Goal: Transaction & Acquisition: Purchase product/service

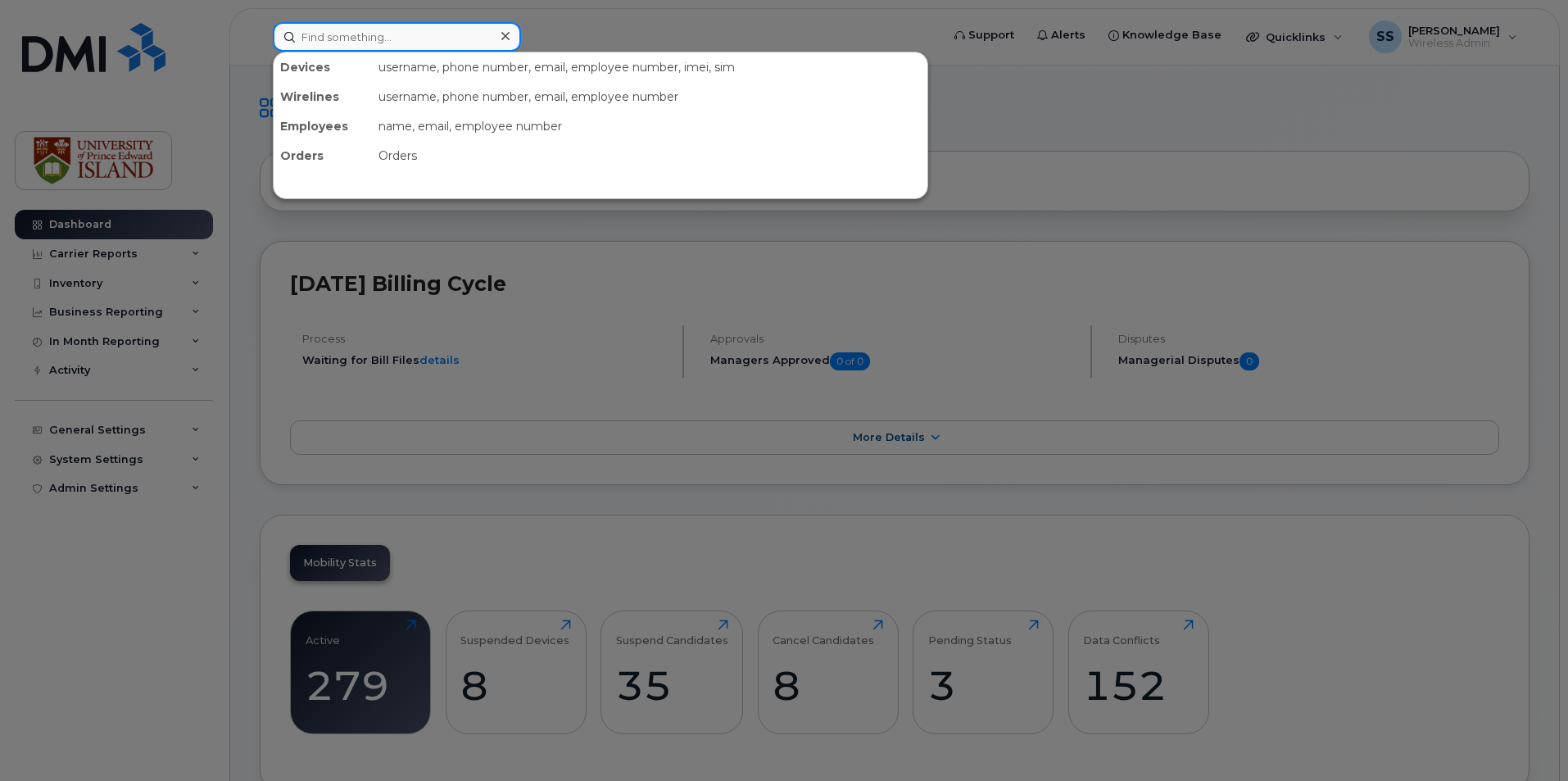
paste input "[PERSON_NAME]"
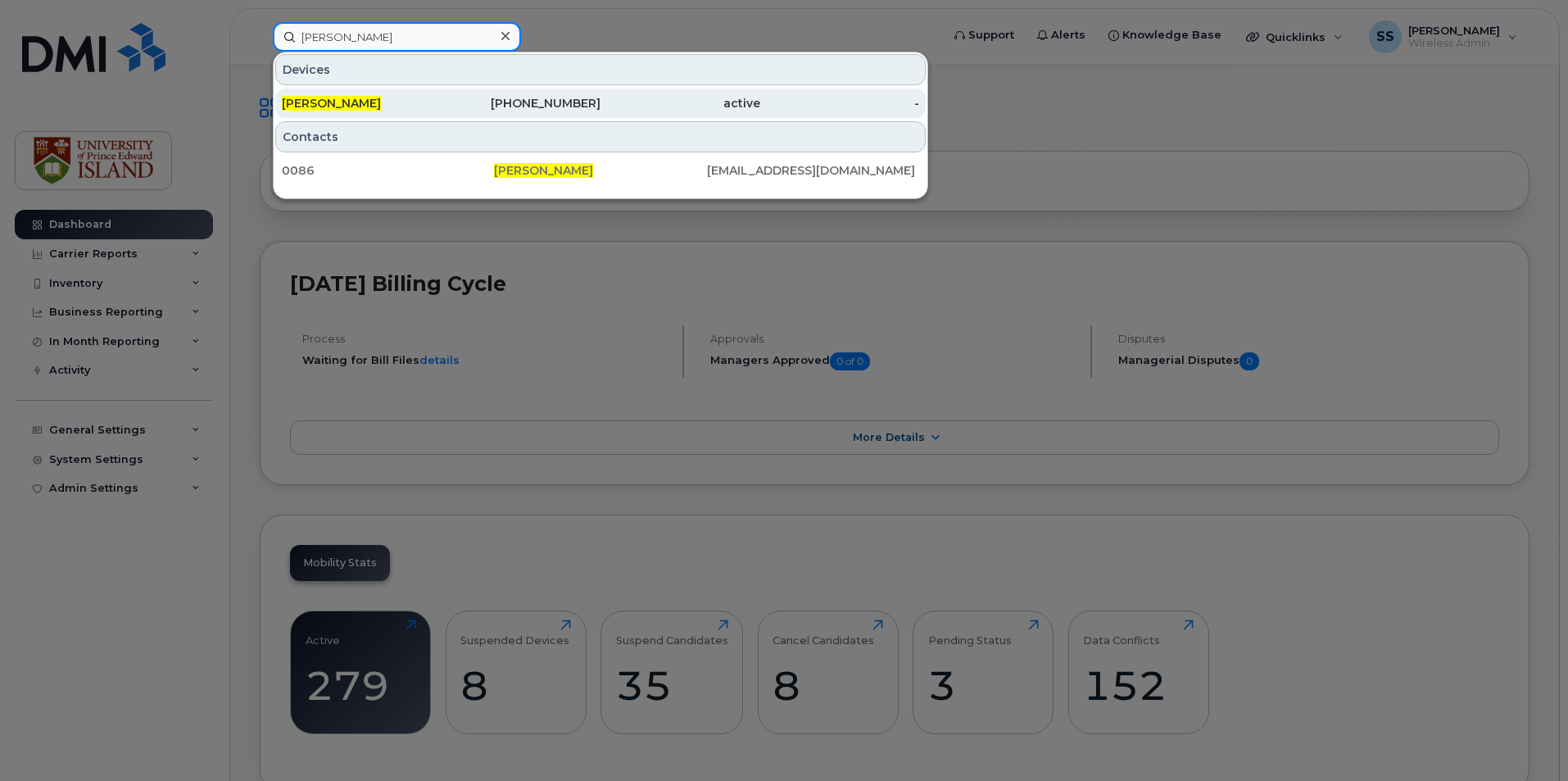
type input "[PERSON_NAME]"
click at [516, 100] on div "[PHONE_NUMBER]" at bounding box center [522, 103] width 160 height 16
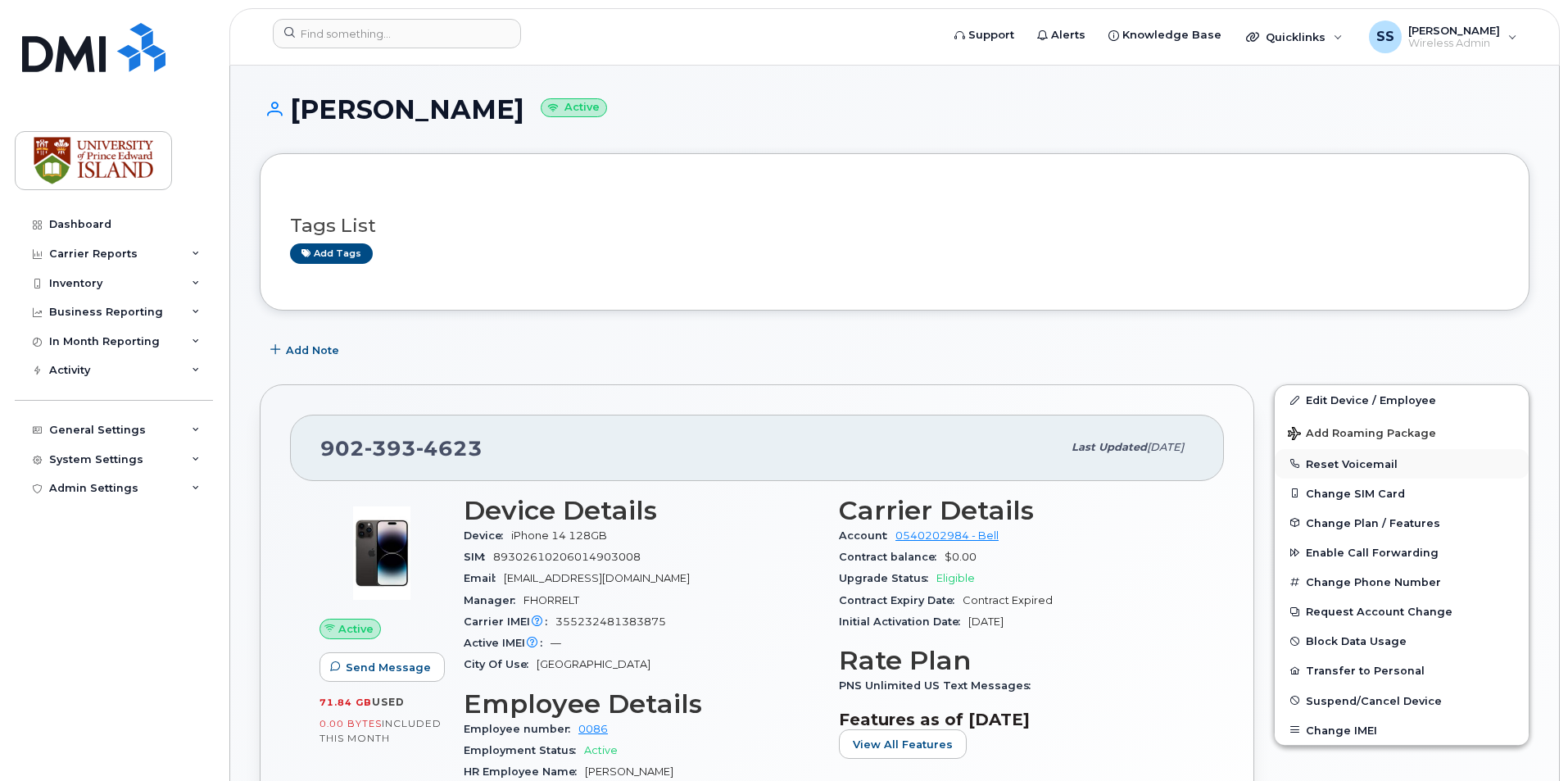
click at [1352, 452] on button "Reset Voicemail" at bounding box center [1401, 463] width 254 height 29
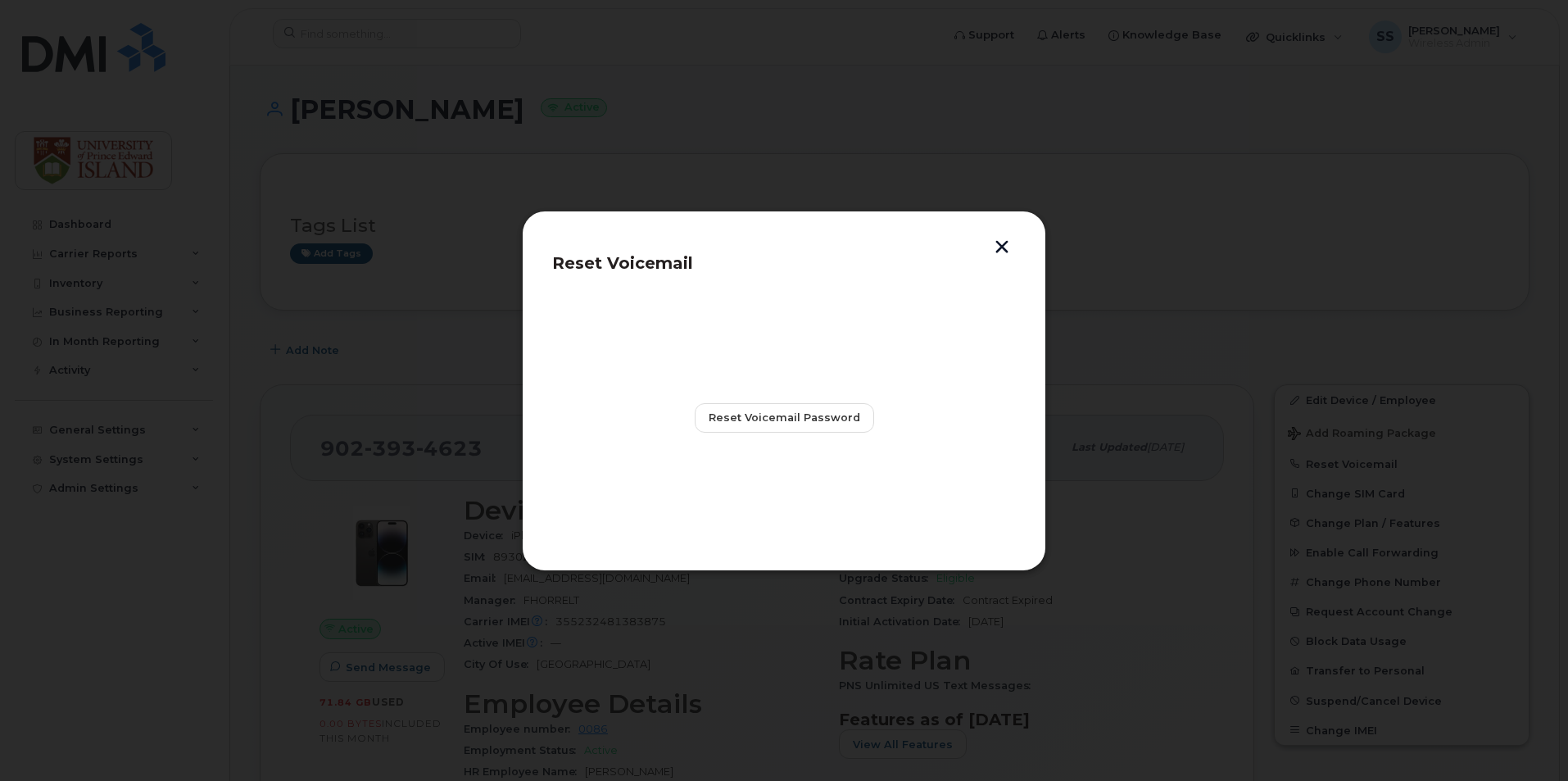
click at [1015, 244] on header "Reset Voicemail" at bounding box center [784, 268] width 463 height 54
click at [1006, 247] on button "button" at bounding box center [1001, 249] width 24 height 17
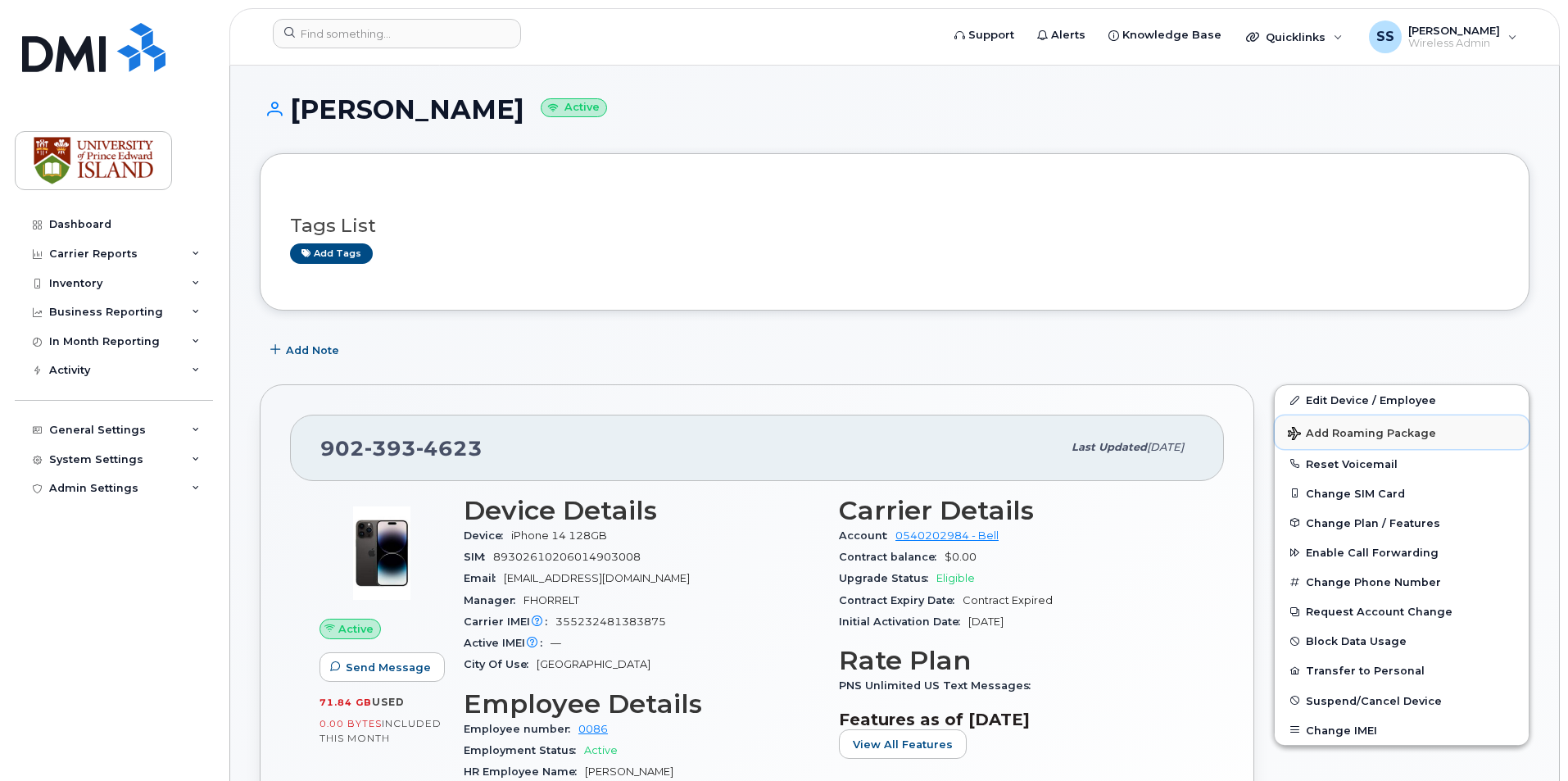
click at [1419, 435] on span "Add Roaming Package" at bounding box center [1362, 435] width 148 height 15
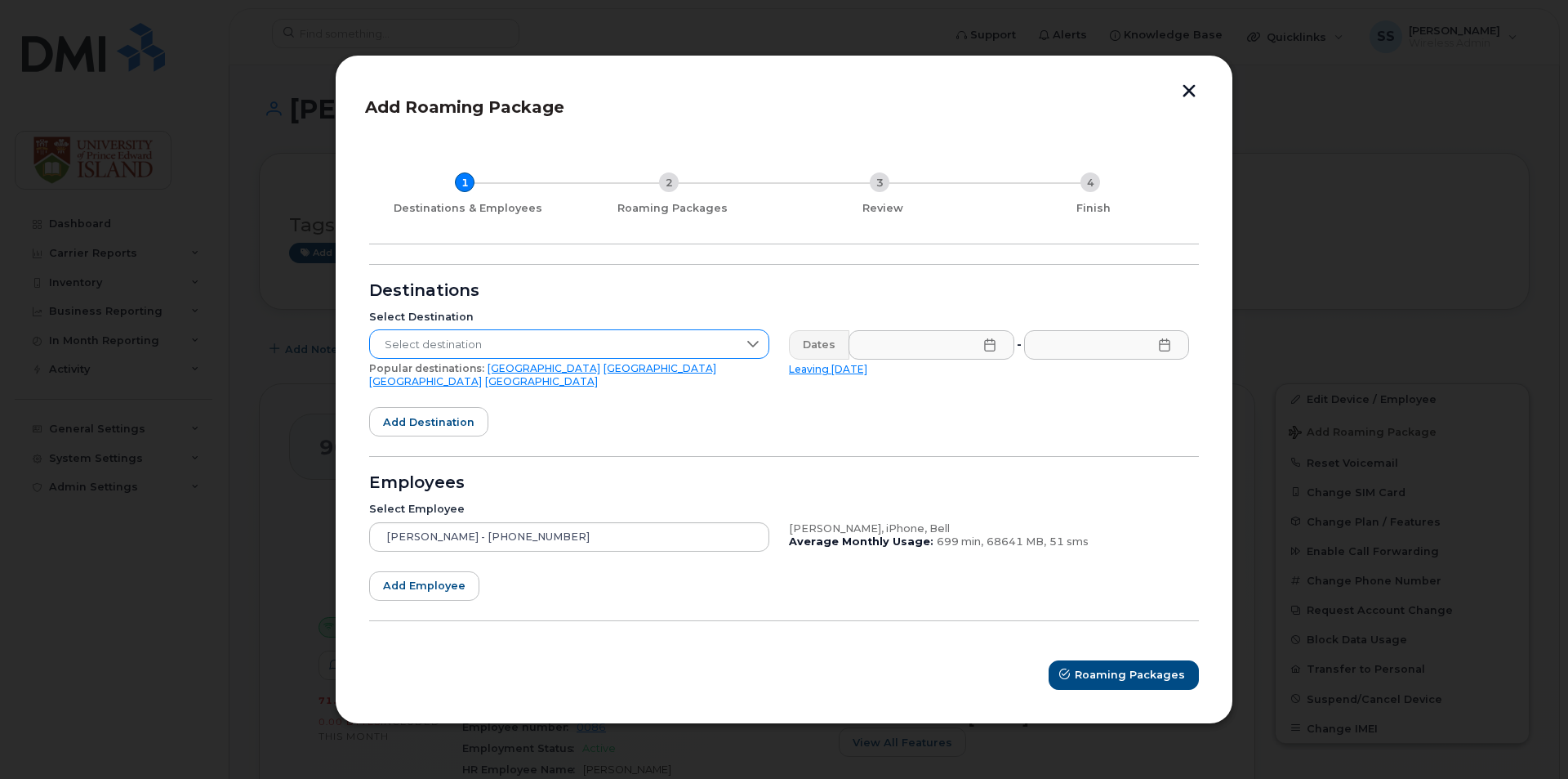
click at [448, 355] on span "Select destination" at bounding box center [553, 345] width 367 height 29
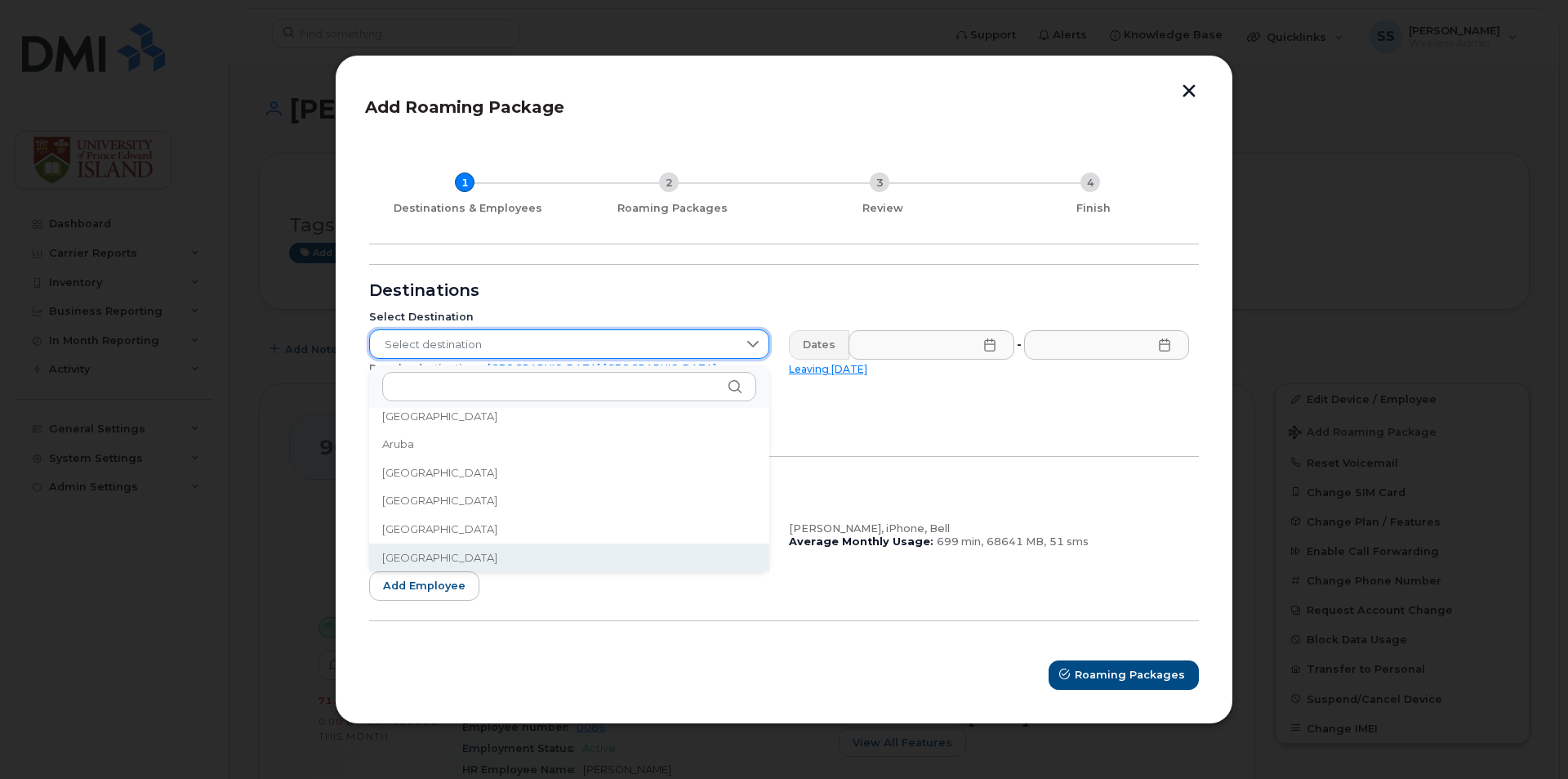
scroll to position [351, 0]
click at [437, 392] on input "text" at bounding box center [569, 386] width 374 height 29
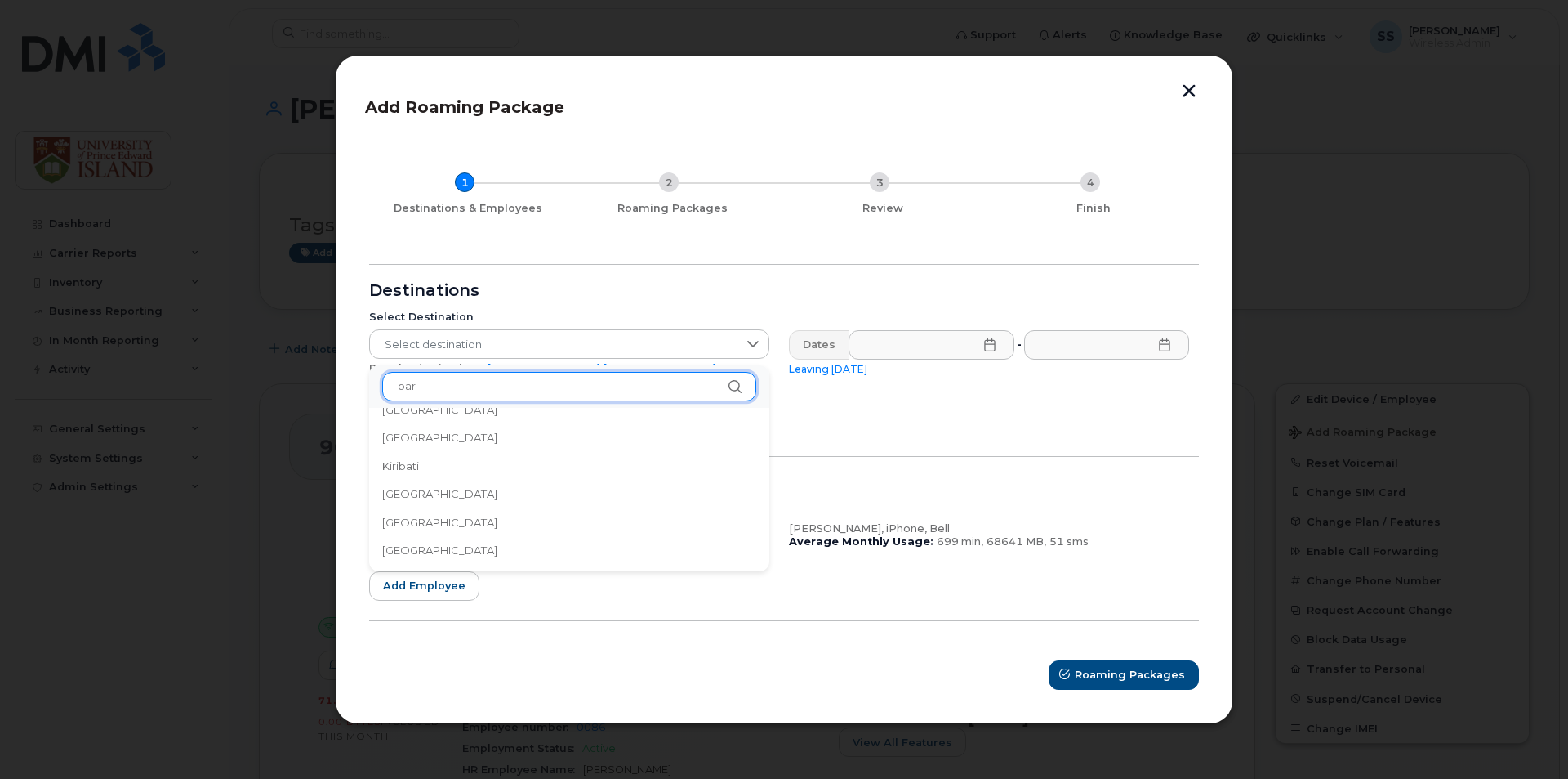
scroll to position [0, 0]
type input "b"
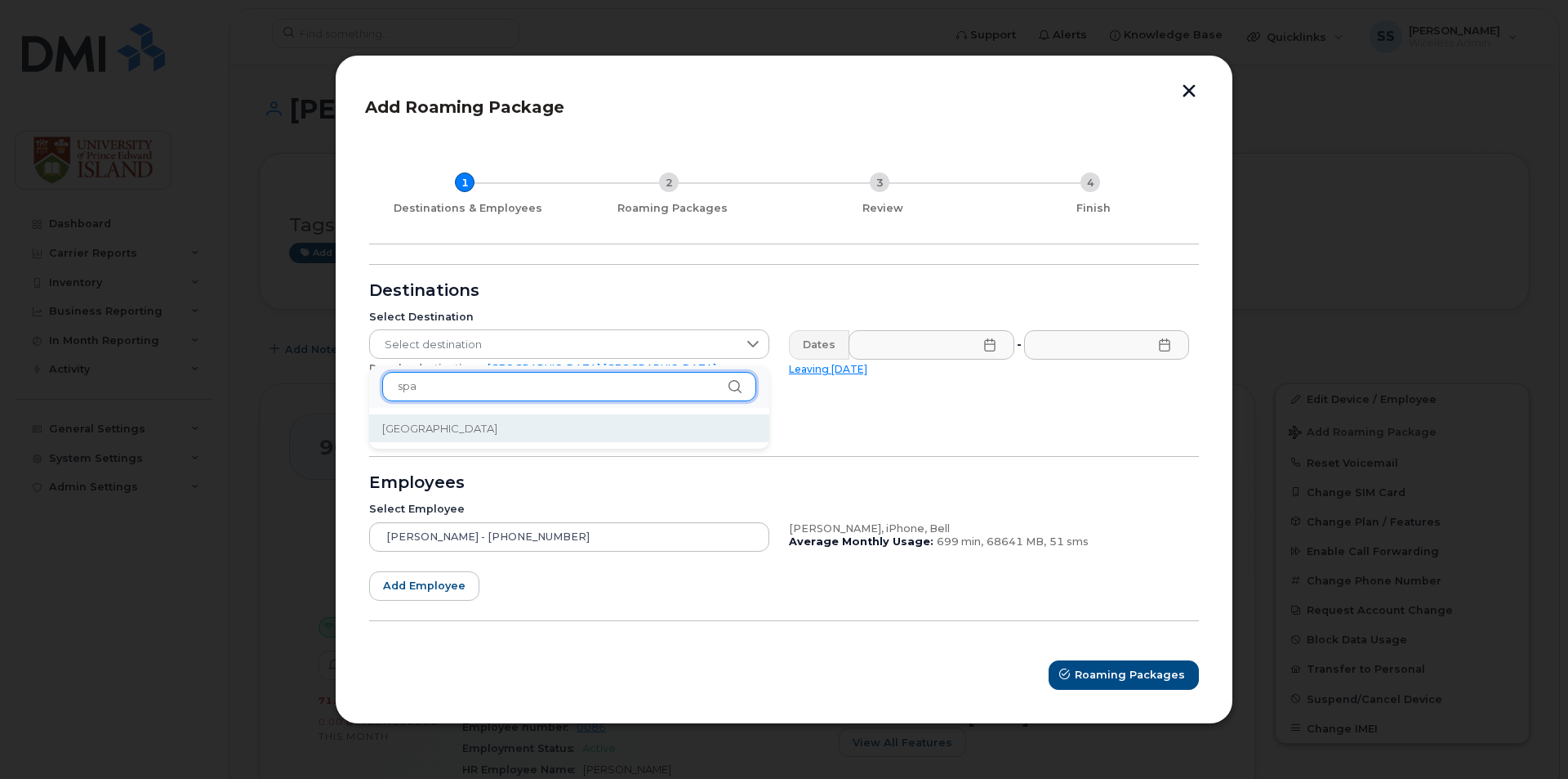
type input "spa"
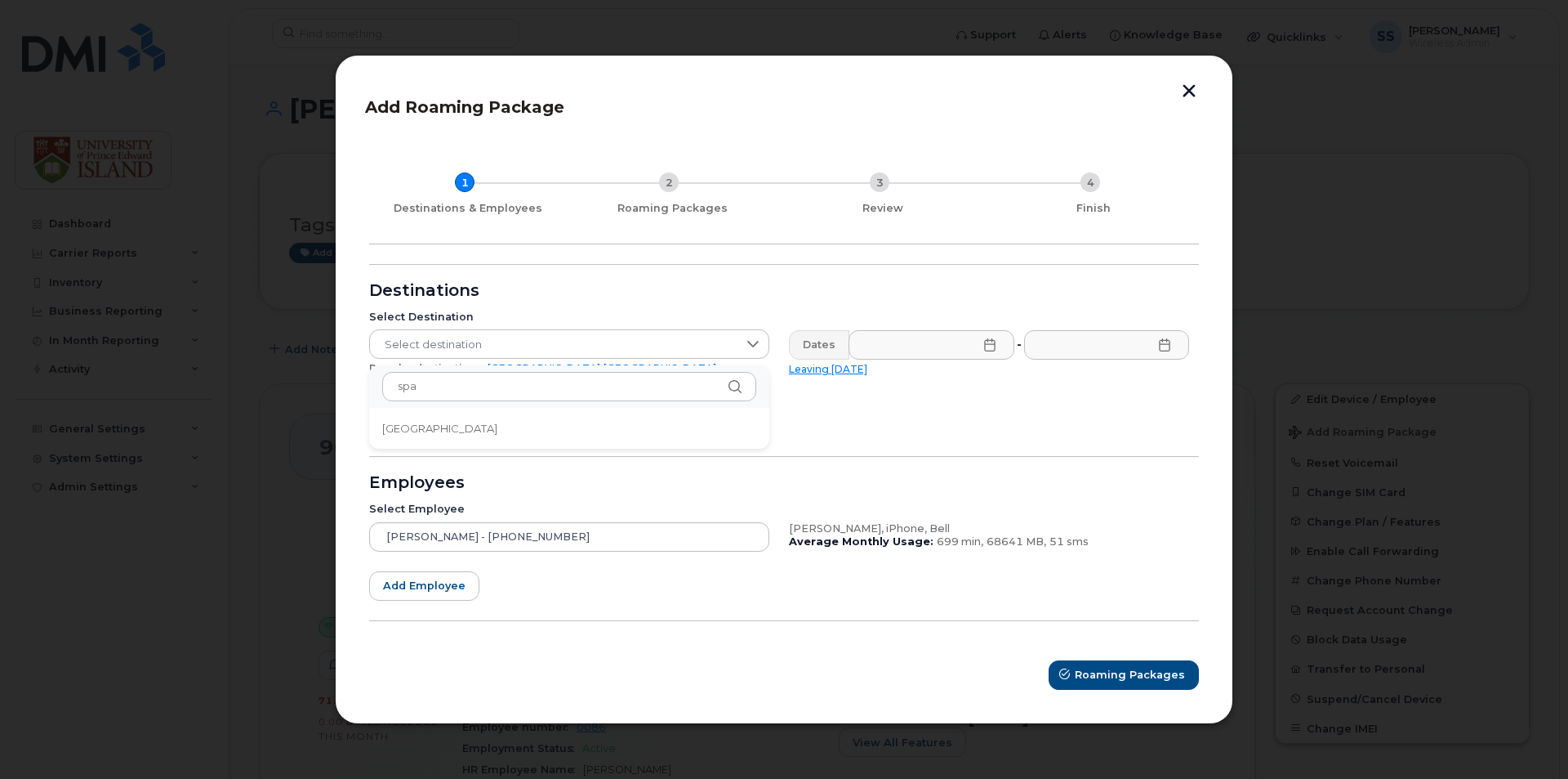
click at [549, 434] on li "Spain" at bounding box center [569, 429] width 400 height 29
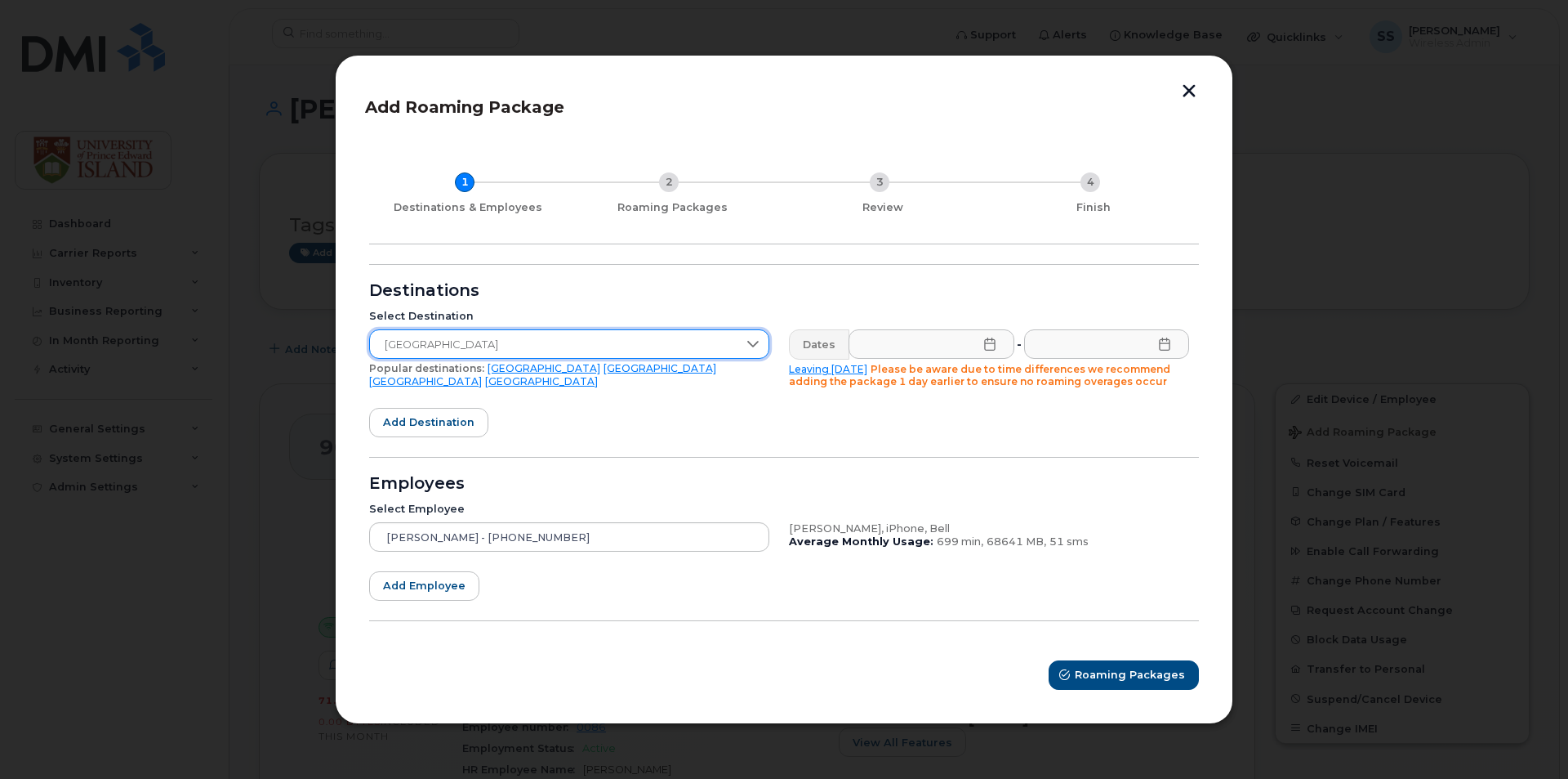
click at [993, 344] on icon at bounding box center [989, 345] width 11 height 13
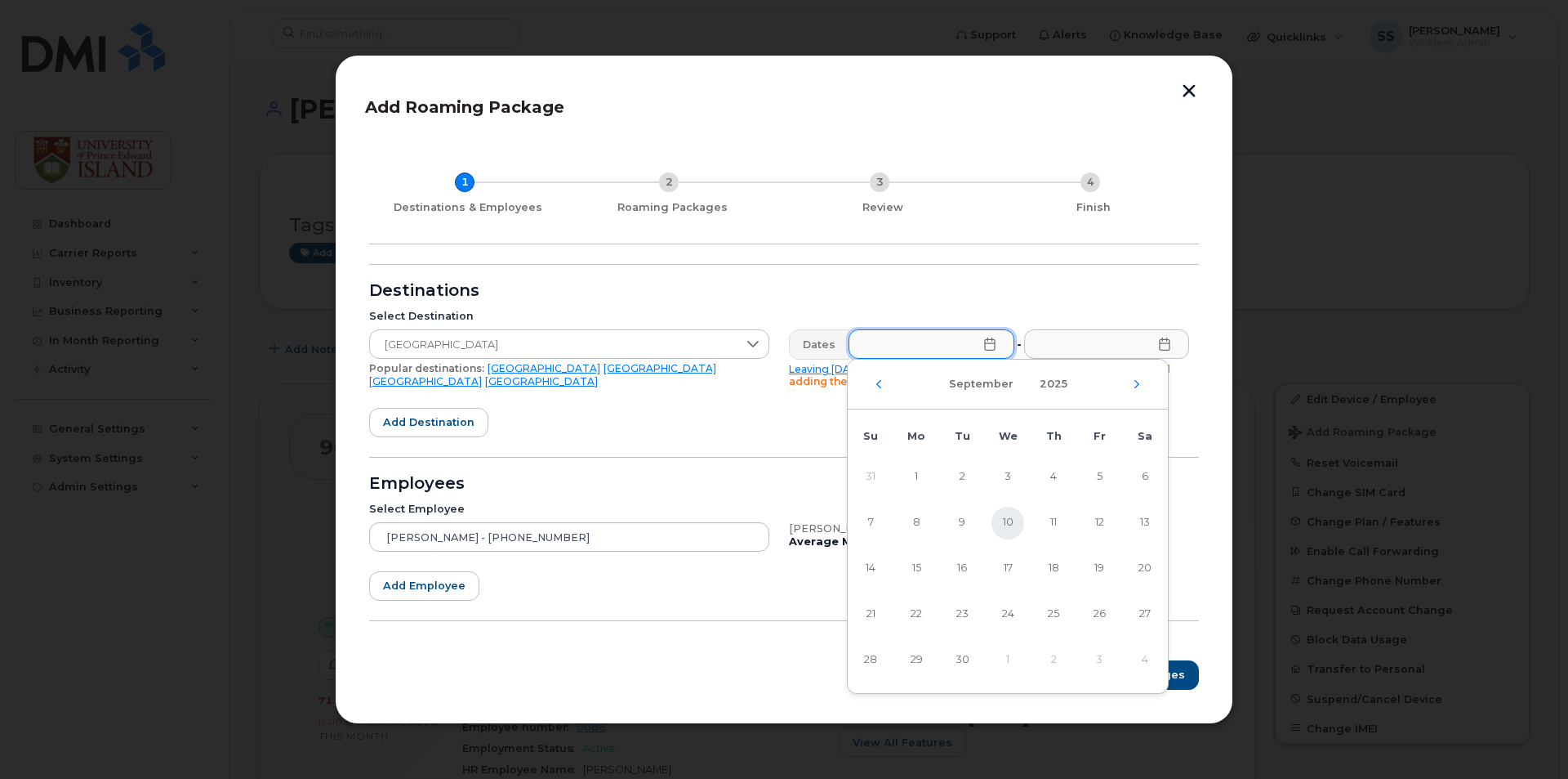
click at [1017, 526] on span "10" at bounding box center [1007, 523] width 33 height 33
type input "09/10/2025"
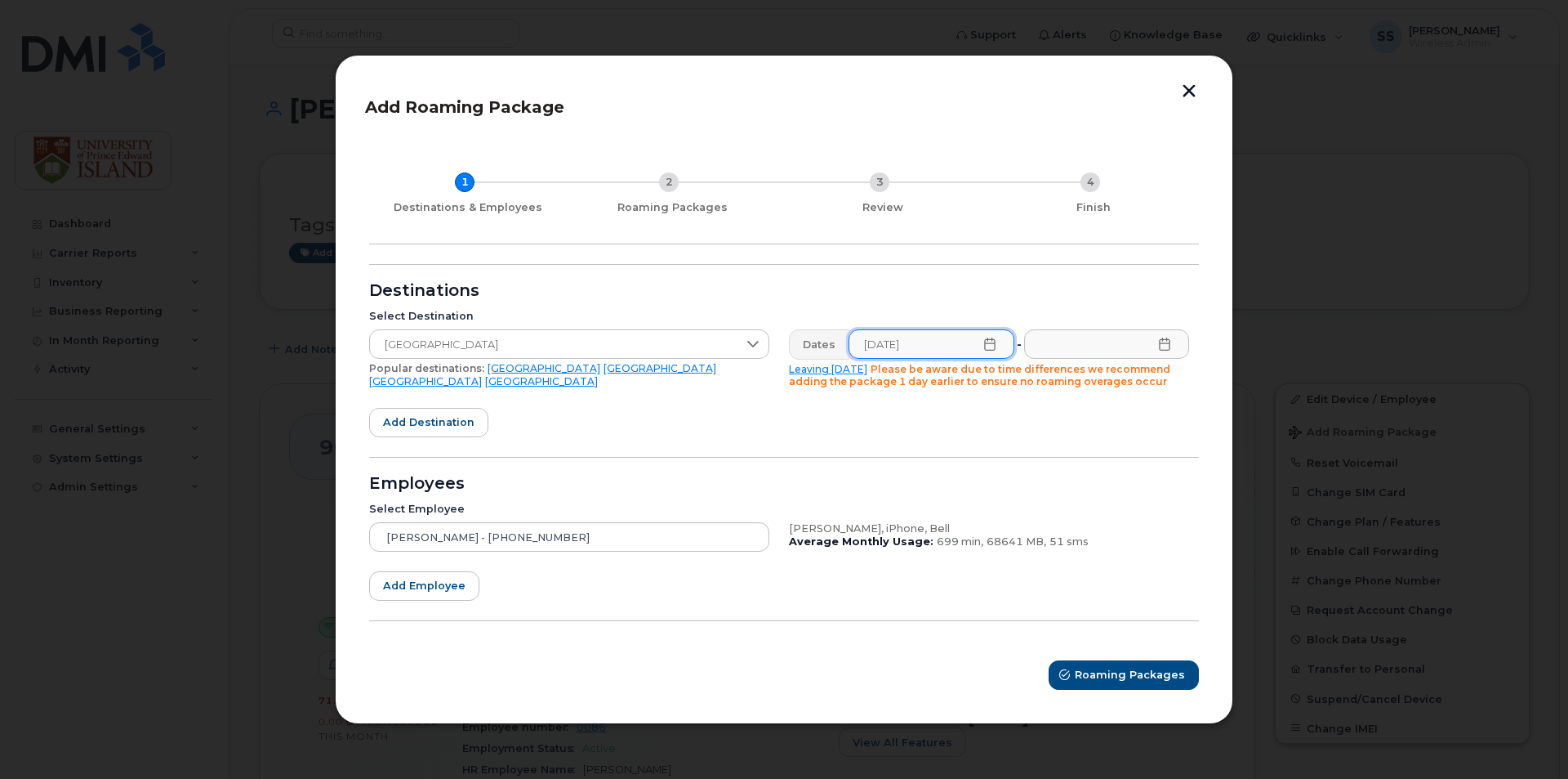
click at [1162, 347] on icon at bounding box center [1165, 345] width 13 height 13
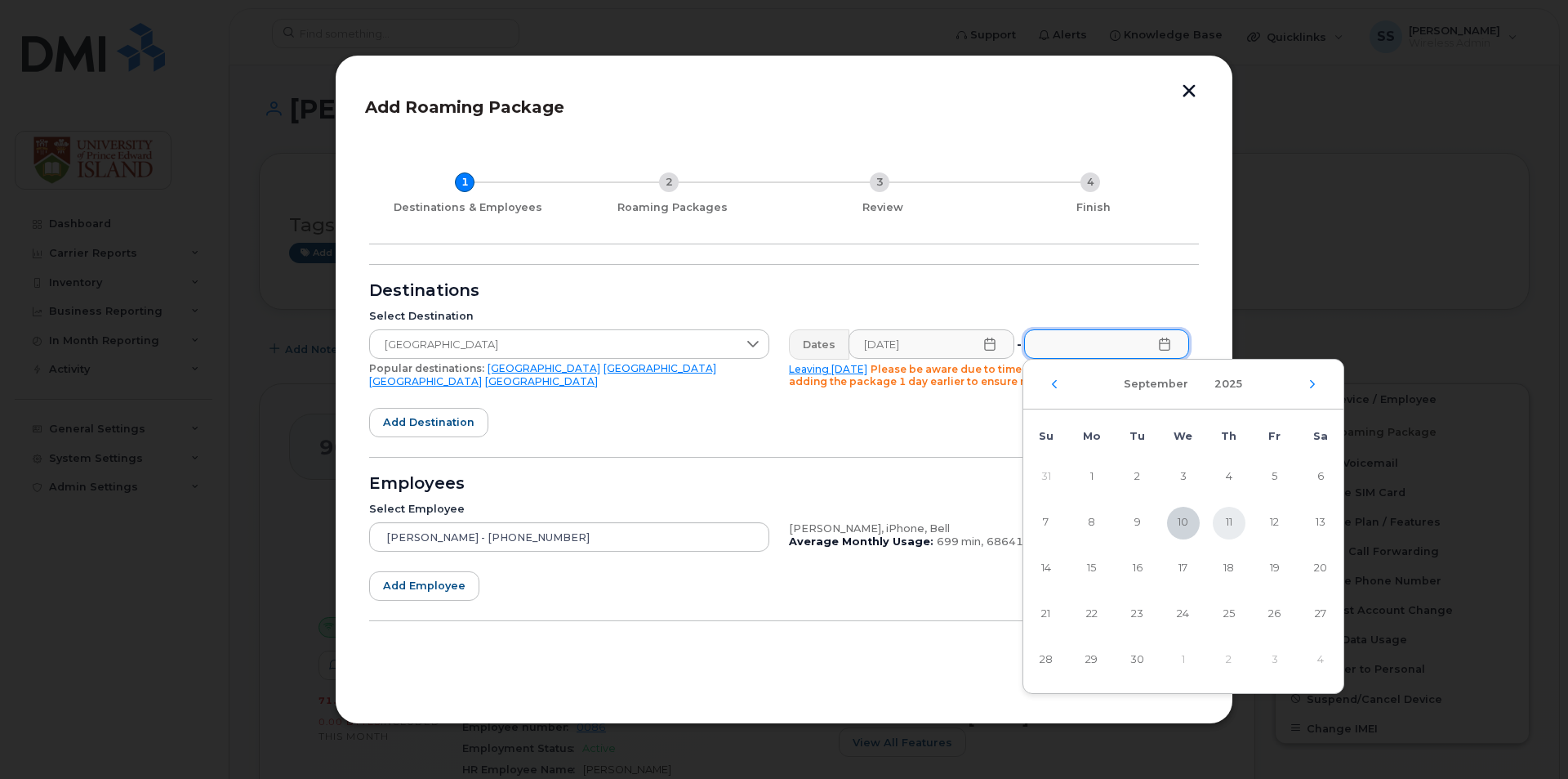
click at [1233, 521] on span "11" at bounding box center [1229, 523] width 33 height 33
click at [1268, 522] on span "12" at bounding box center [1276, 523] width 33 height 33
type input "09/12/2025"
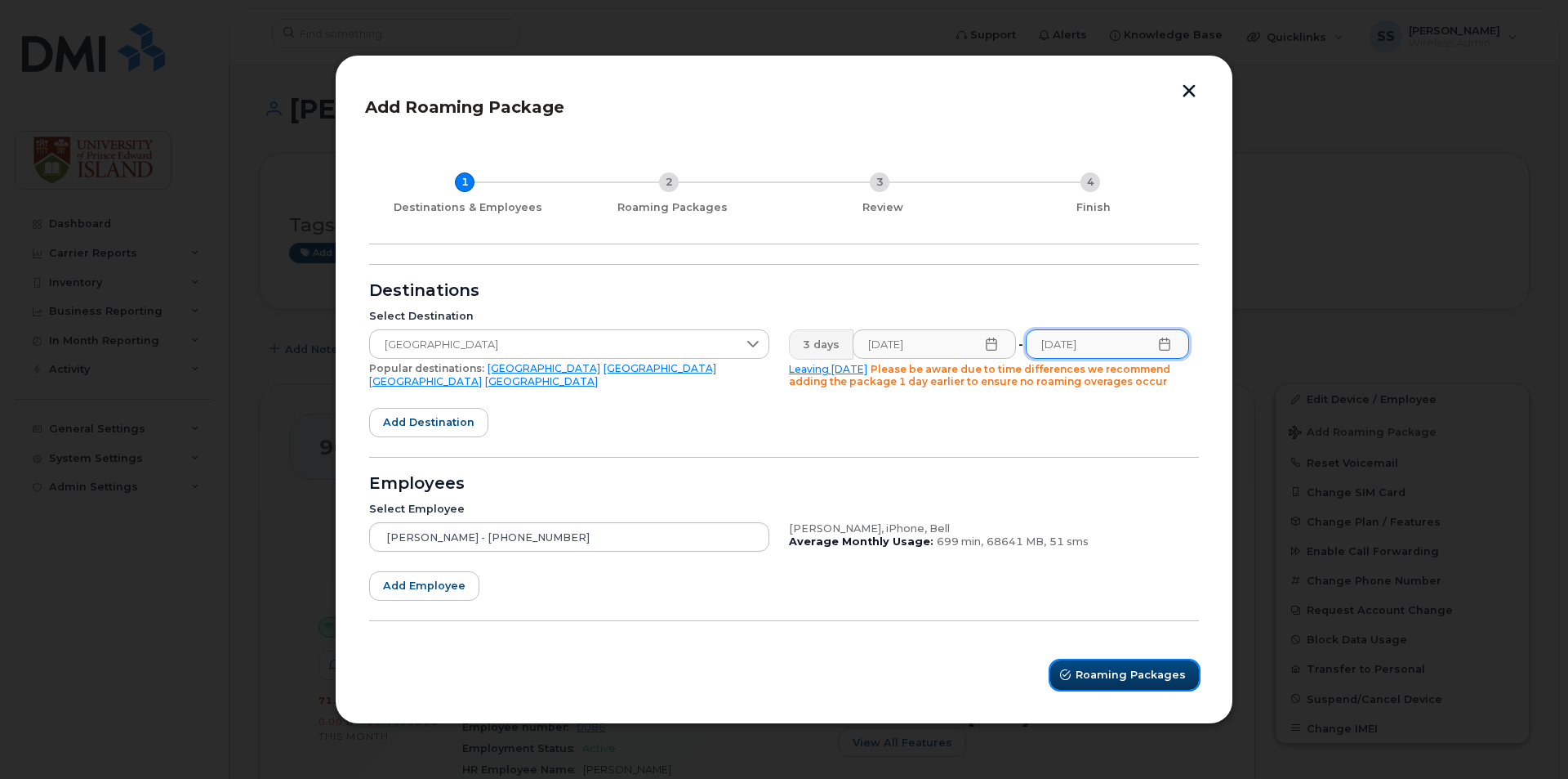
click at [1152, 673] on span "Roaming Packages" at bounding box center [1130, 674] width 110 height 15
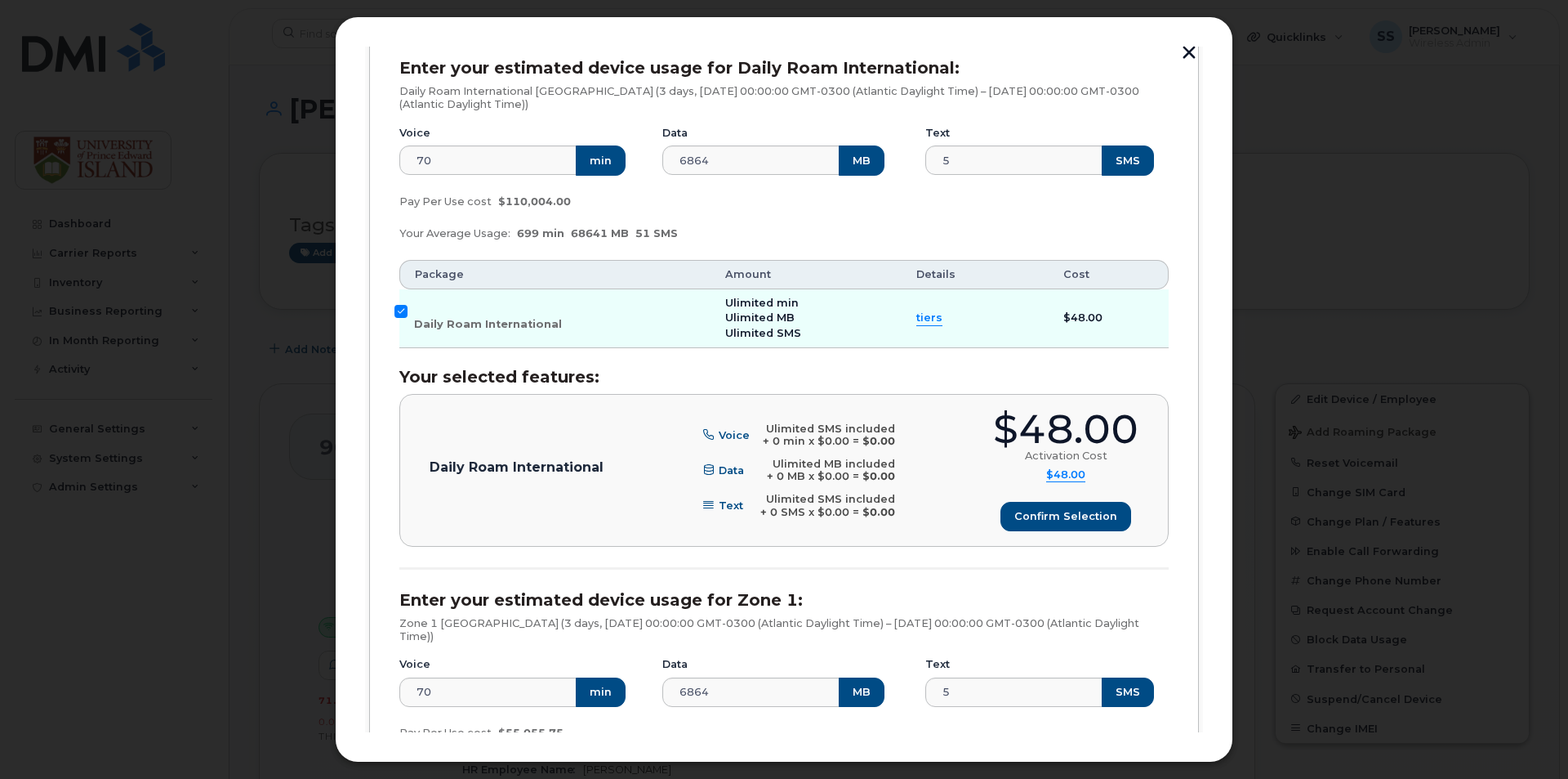
scroll to position [245, 0]
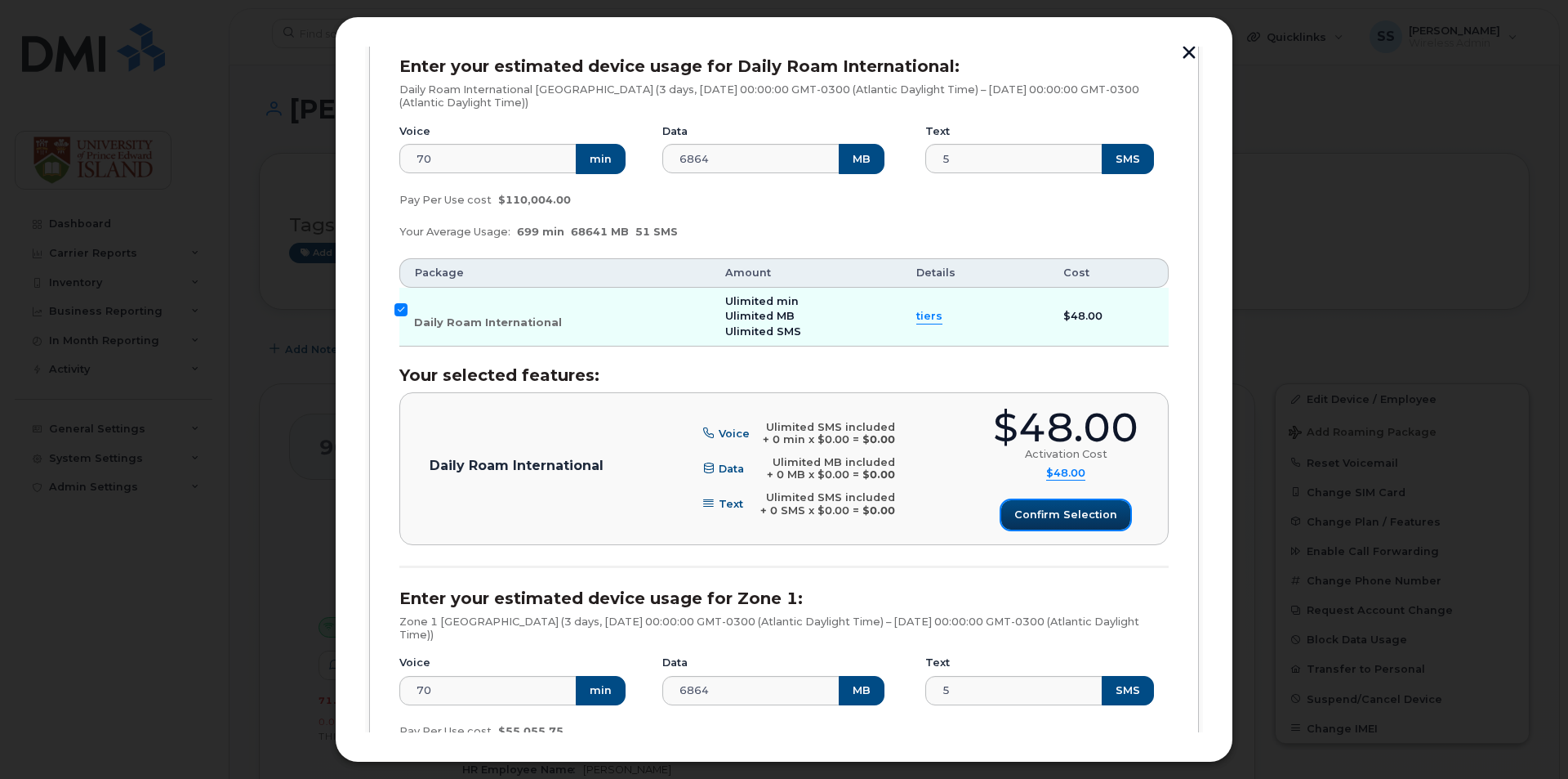
click at [1031, 505] on button "Confirm selection" at bounding box center [1066, 514] width 129 height 29
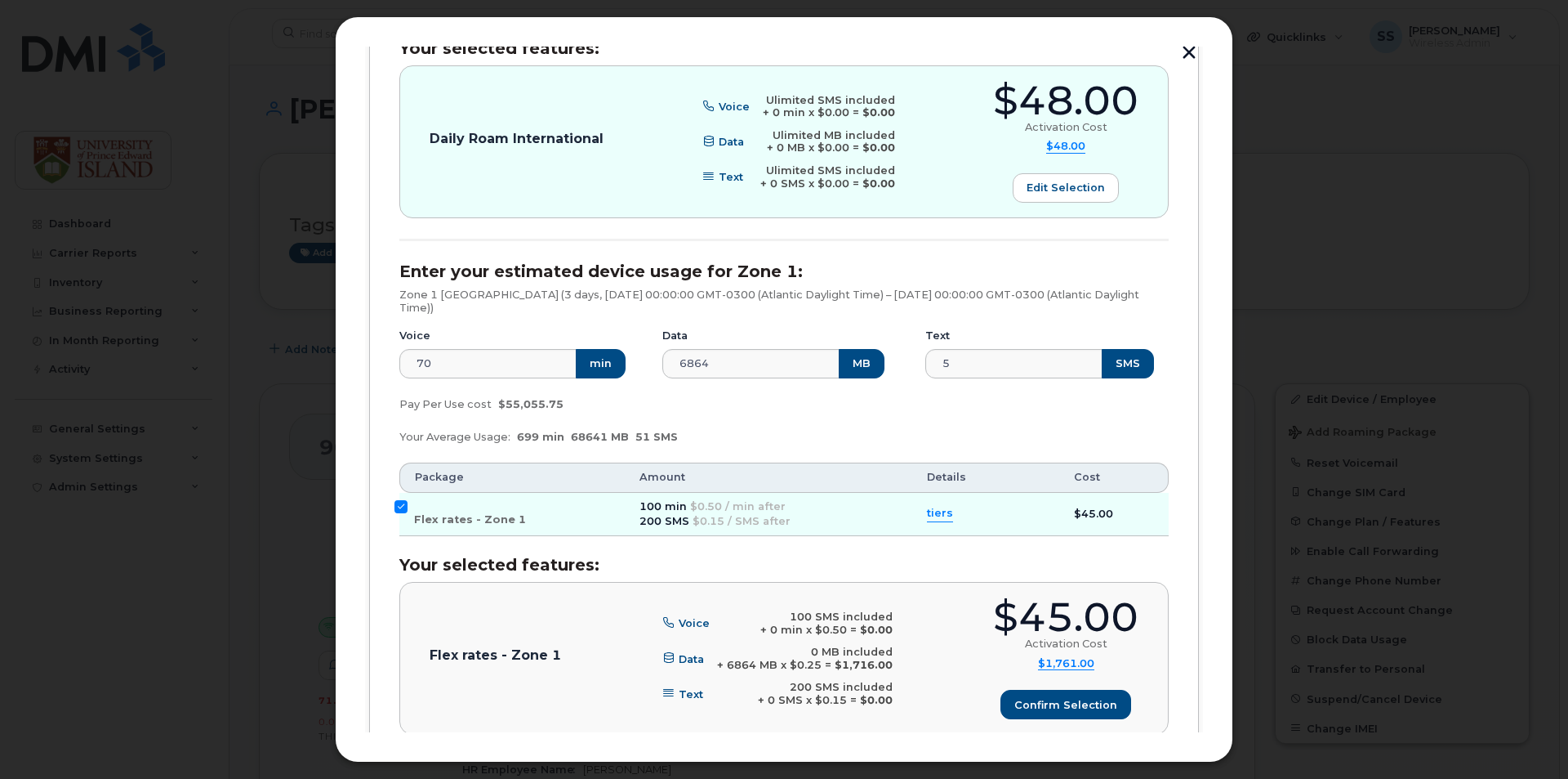
scroll to position [692, 0]
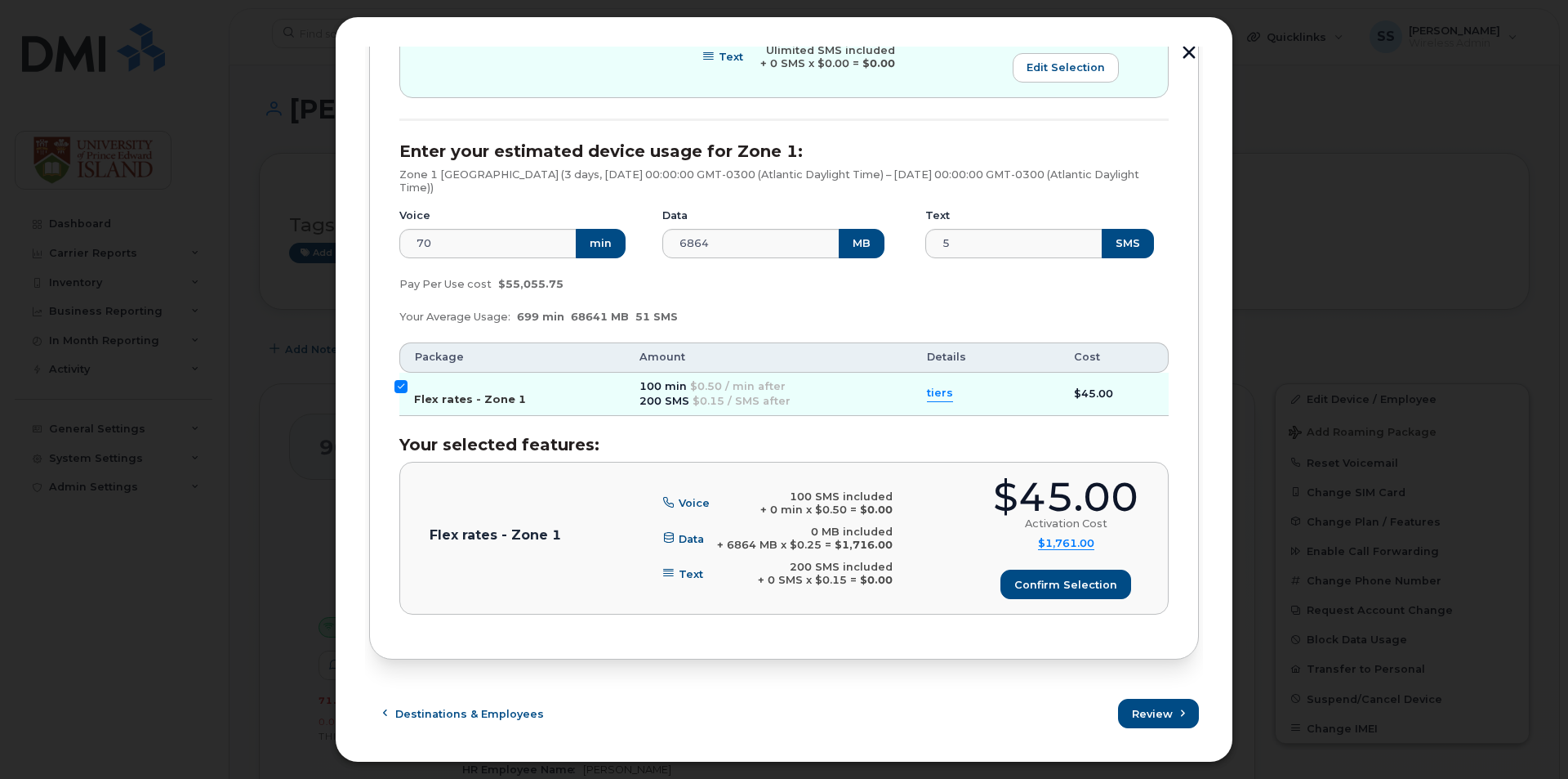
click at [401, 382] on input "Flex rates - Zone 1" at bounding box center [401, 387] width 13 height 13
checkbox input "false"
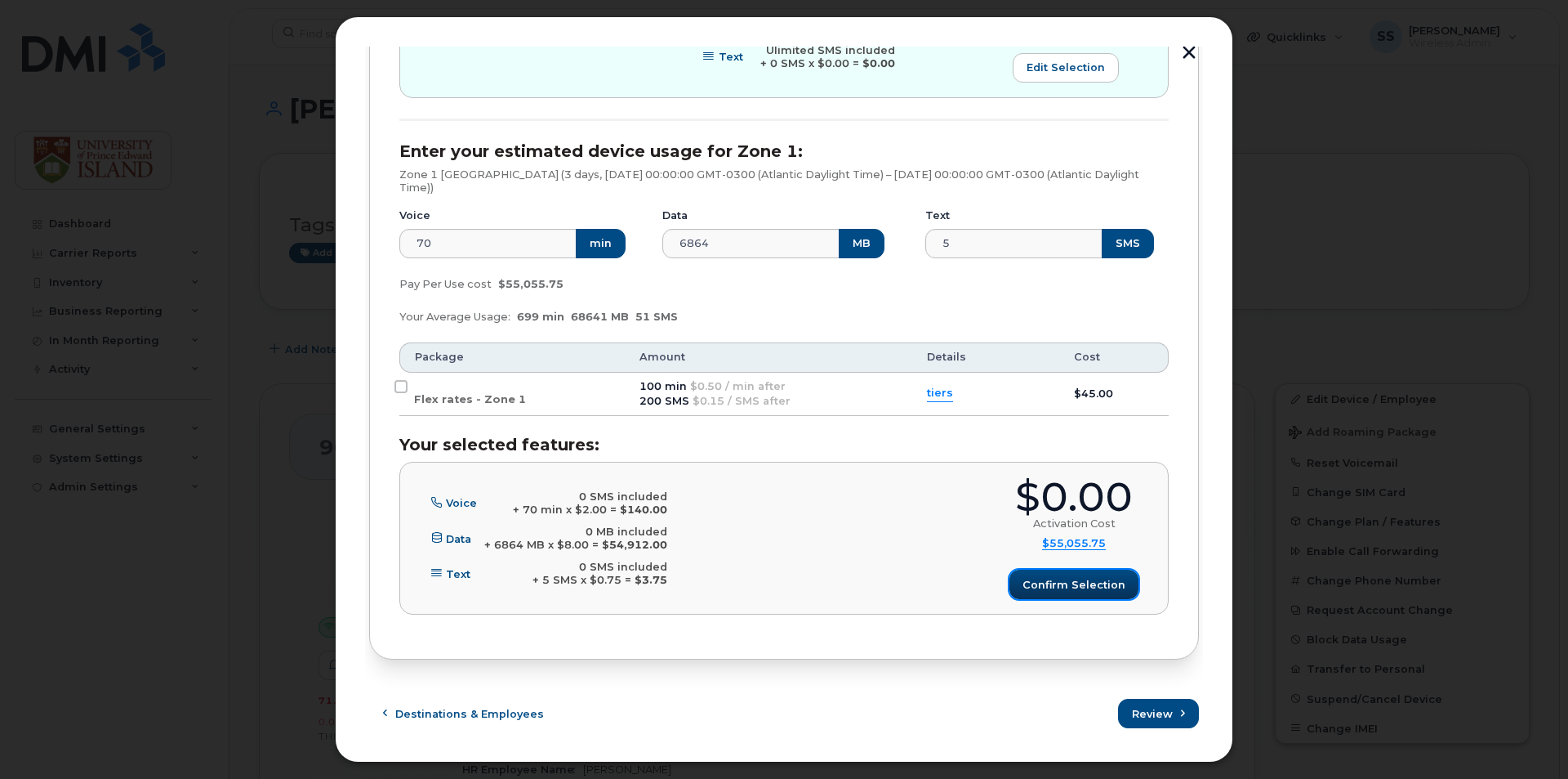
click at [1074, 583] on span "Confirm selection" at bounding box center [1073, 584] width 102 height 15
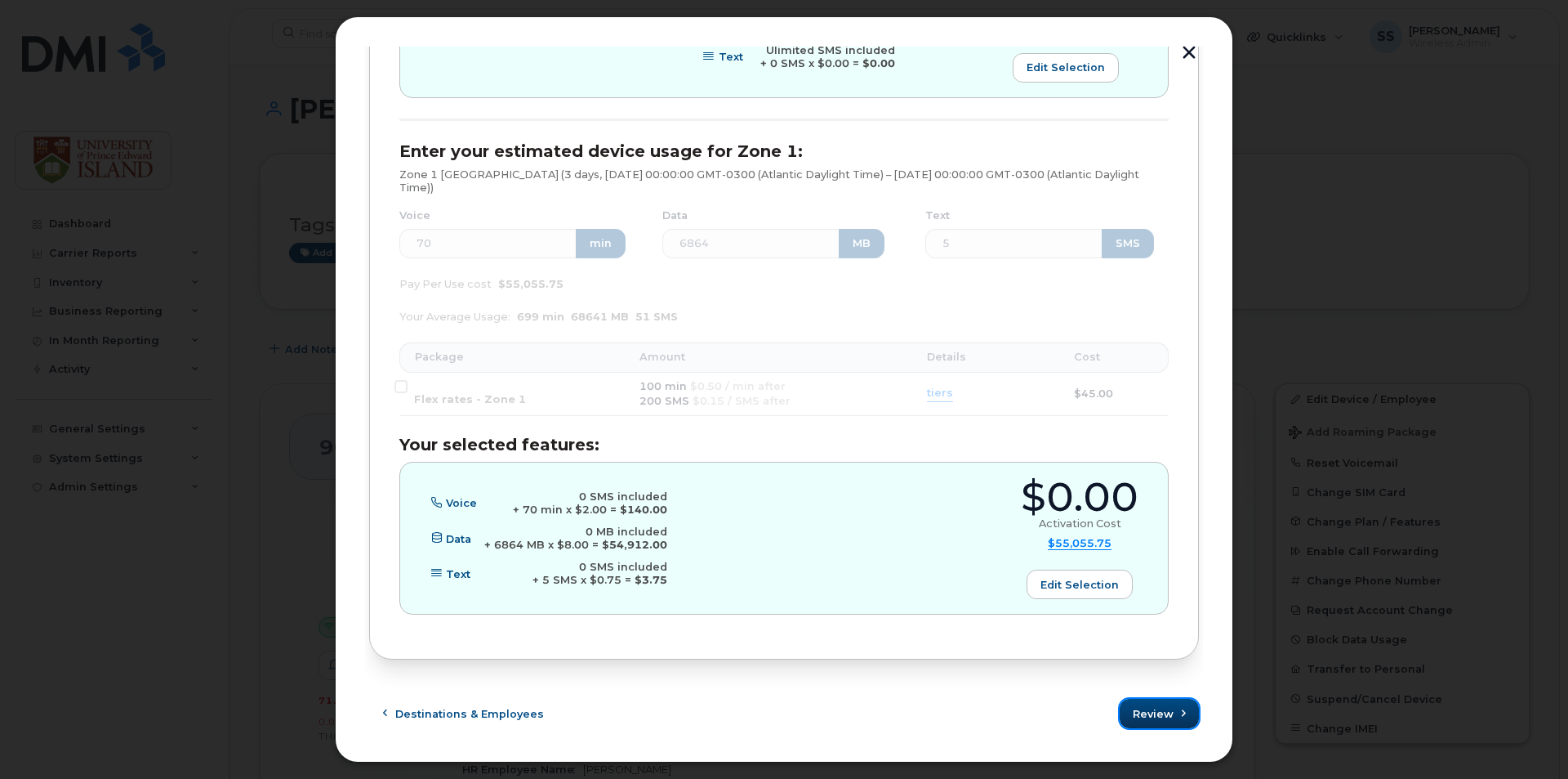
click at [1156, 718] on span "Review" at bounding box center [1152, 713] width 41 height 15
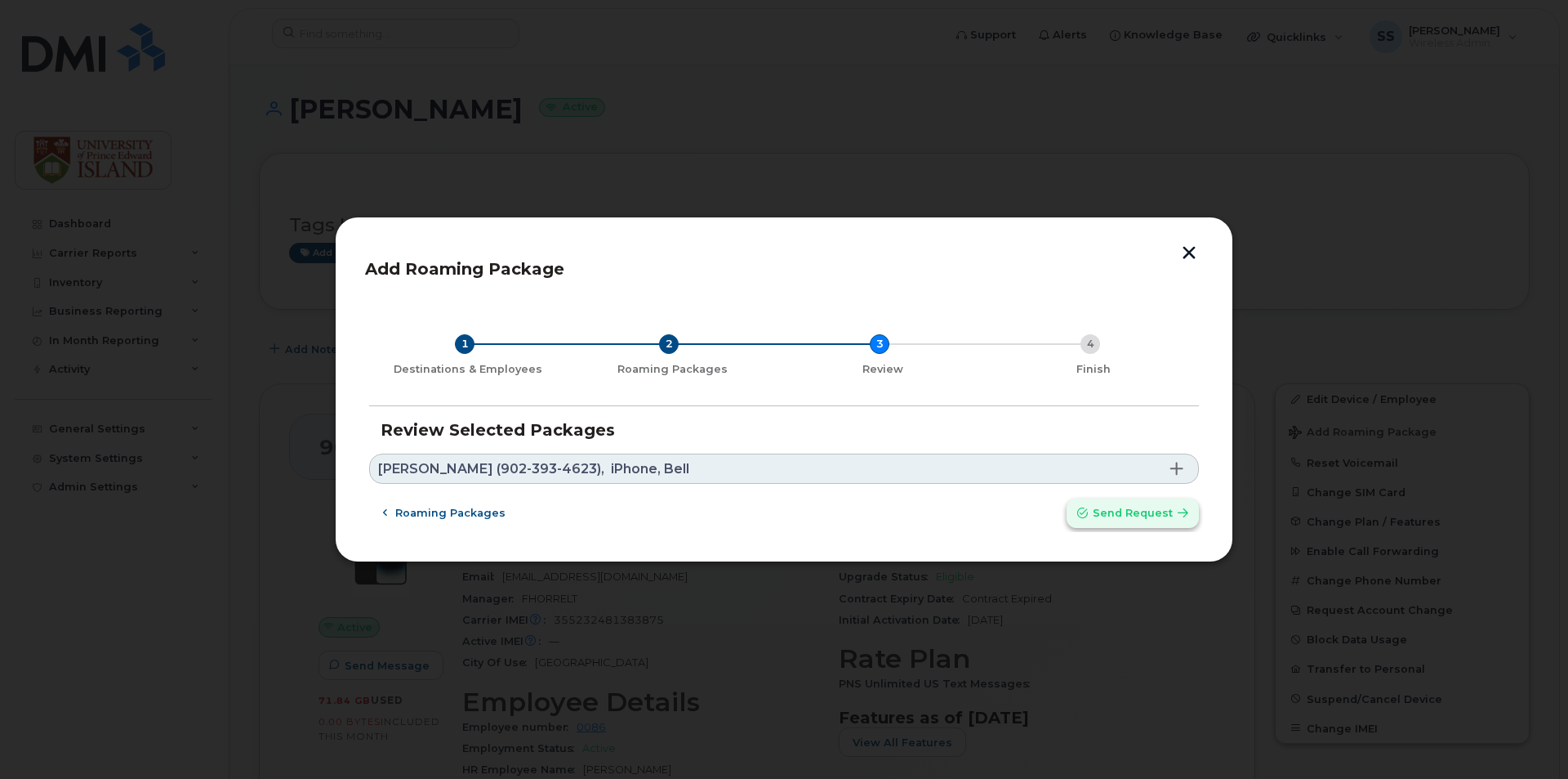
click at [1104, 515] on span "Send request" at bounding box center [1132, 513] width 80 height 15
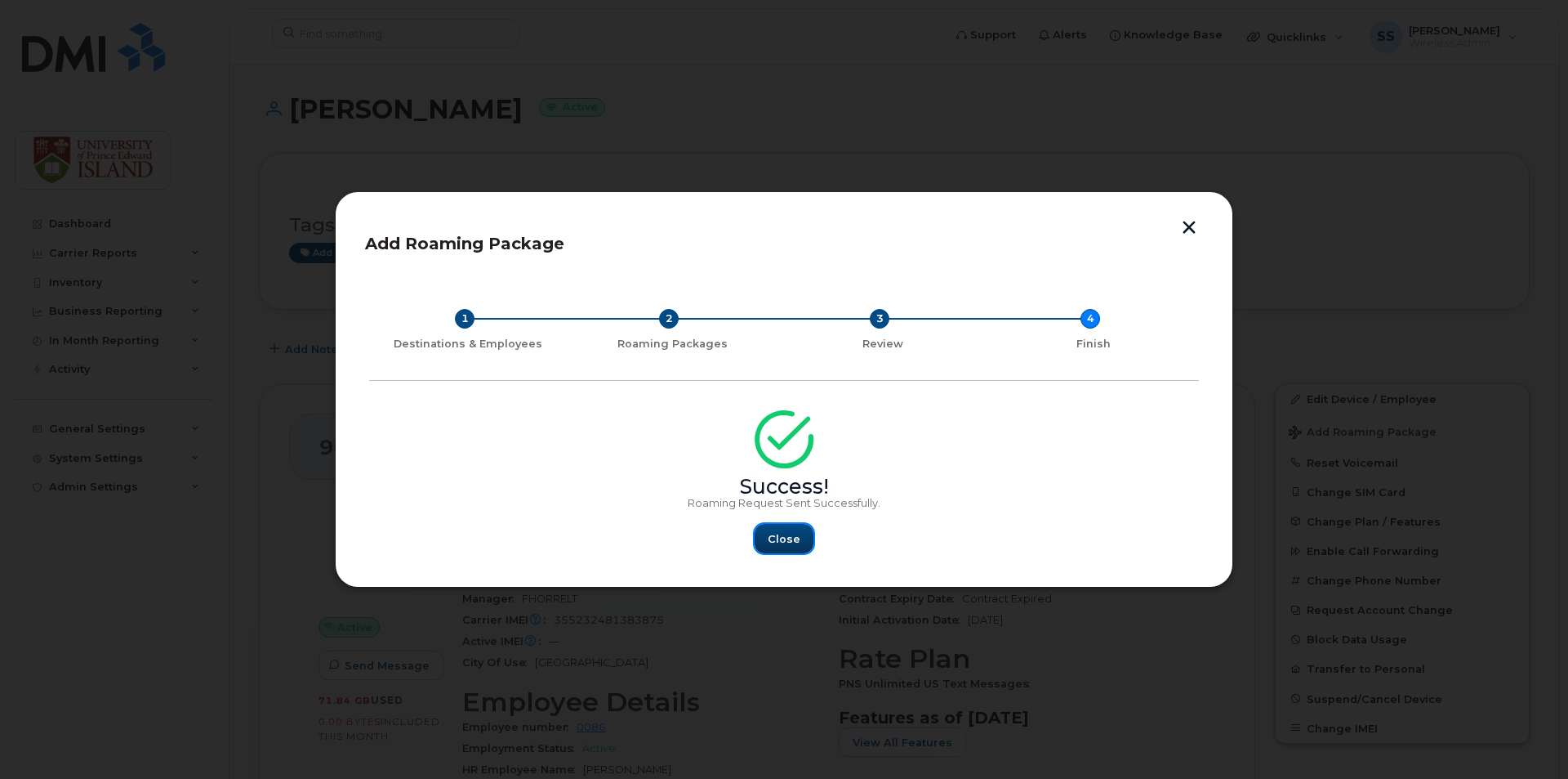
click at [795, 531] on span "Close" at bounding box center [784, 539] width 33 height 15
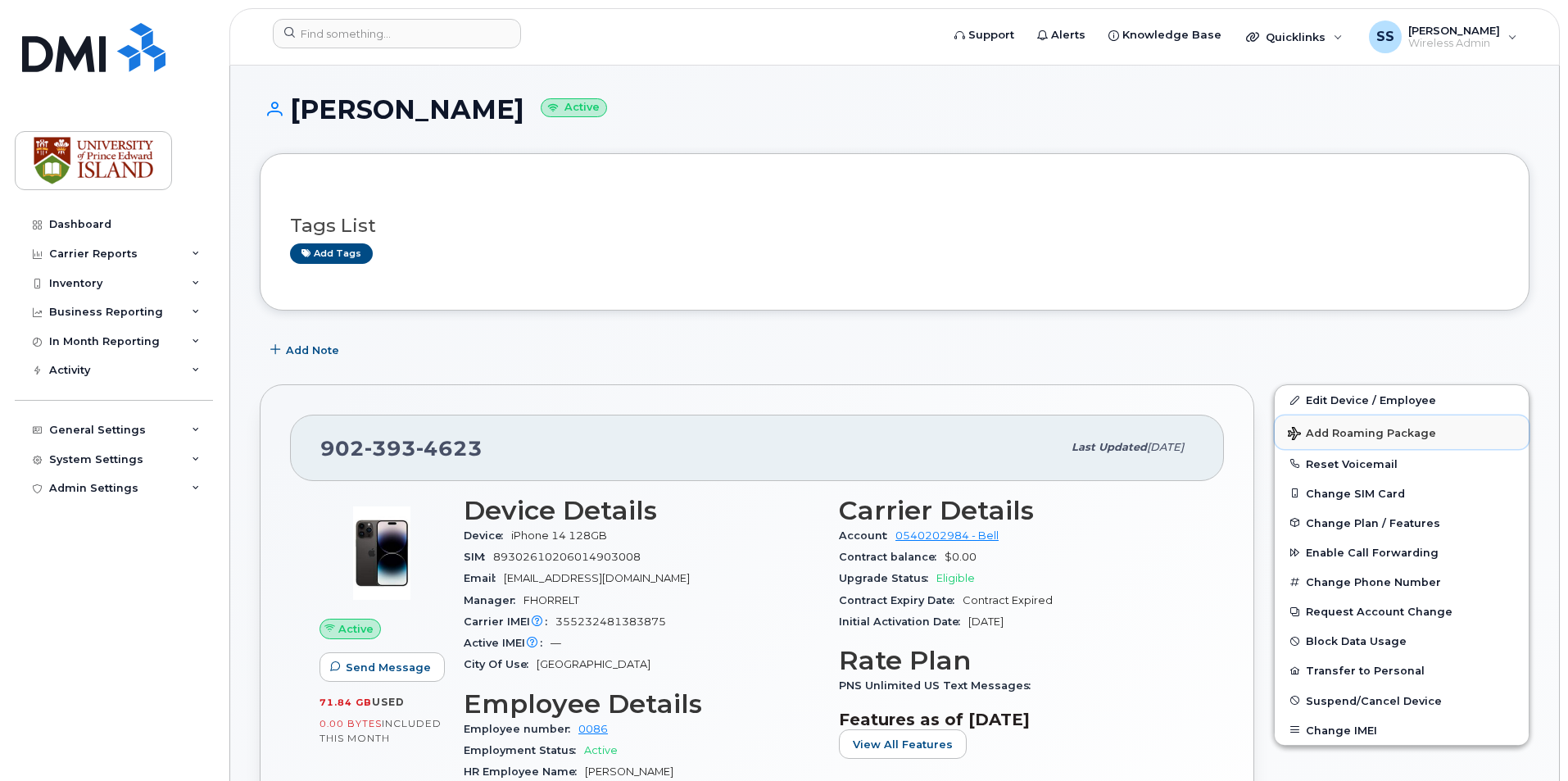
click at [1393, 429] on span "Add Roaming Package" at bounding box center [1362, 435] width 148 height 15
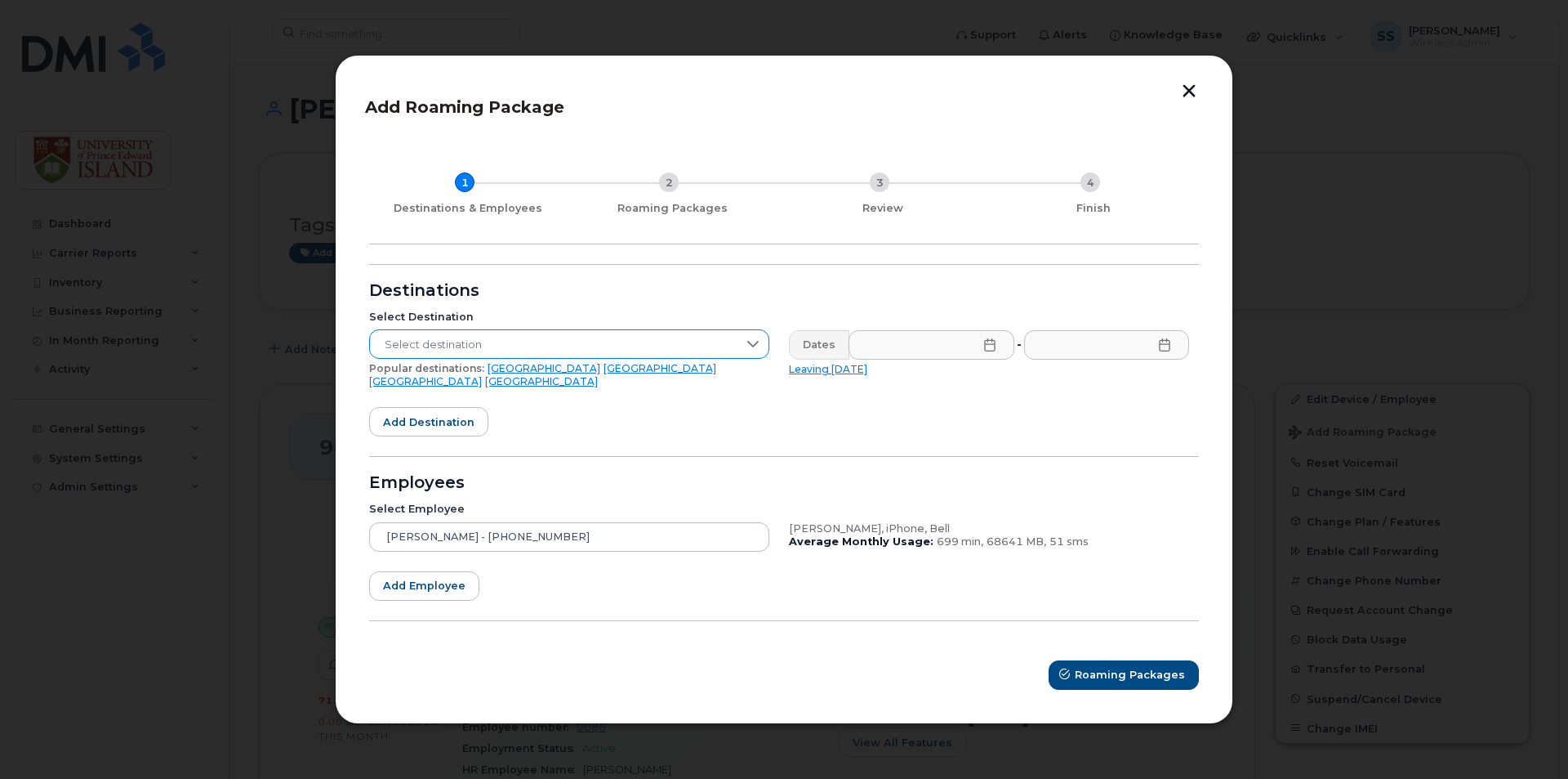
click at [514, 353] on span "Select destination" at bounding box center [553, 345] width 367 height 29
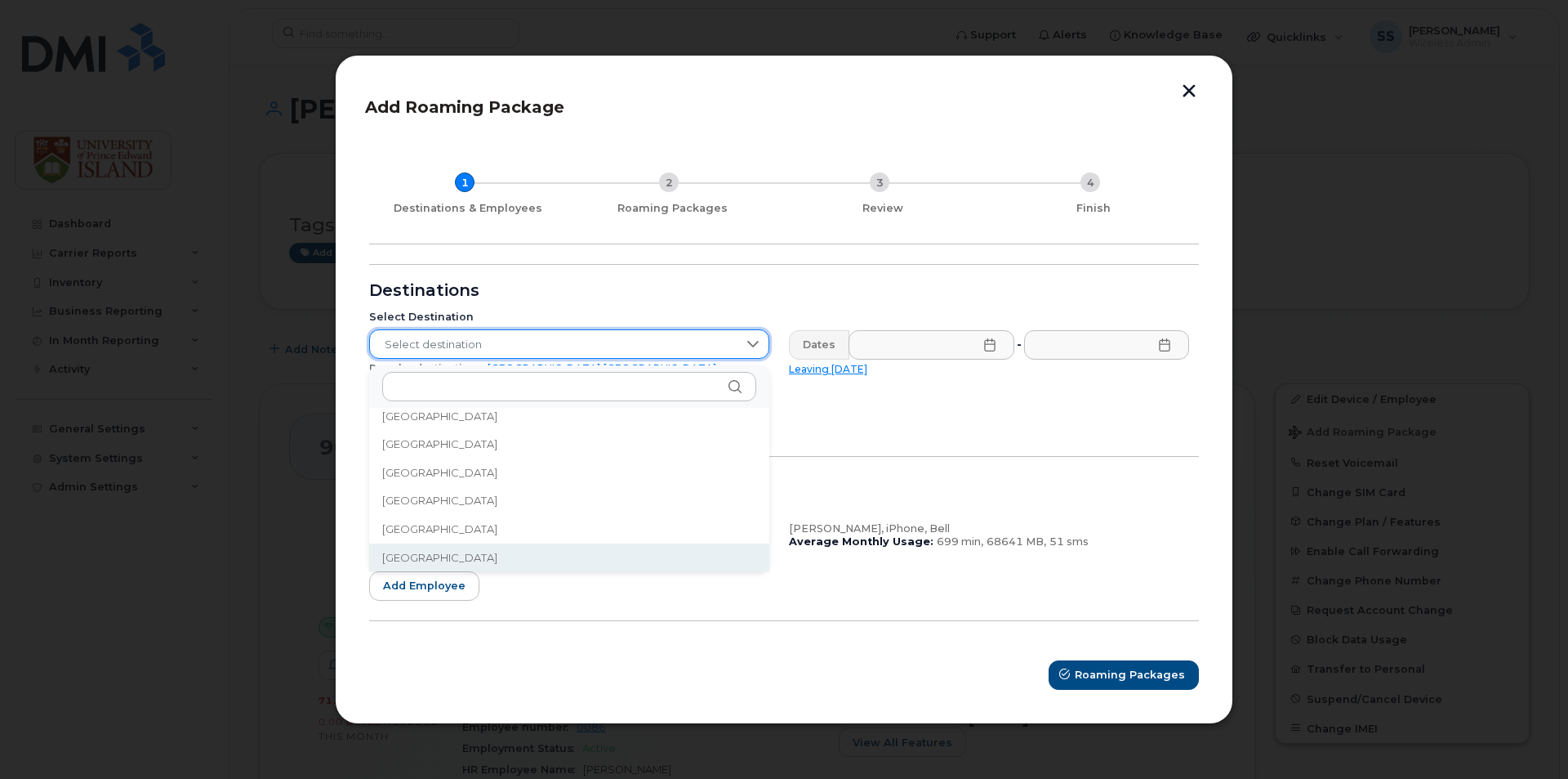
scroll to position [4107, 0]
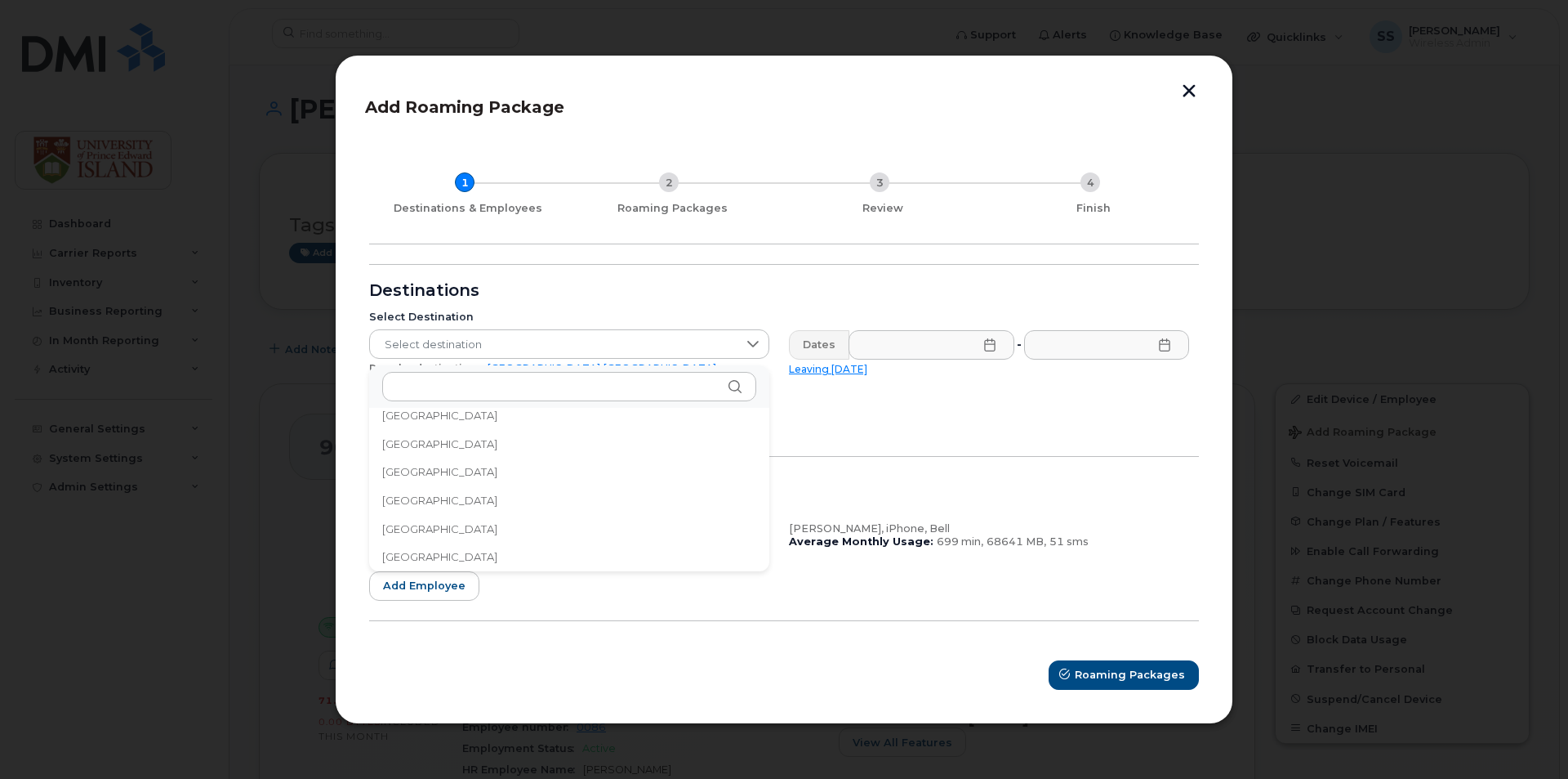
click at [508, 555] on li "Portugal" at bounding box center [569, 557] width 400 height 29
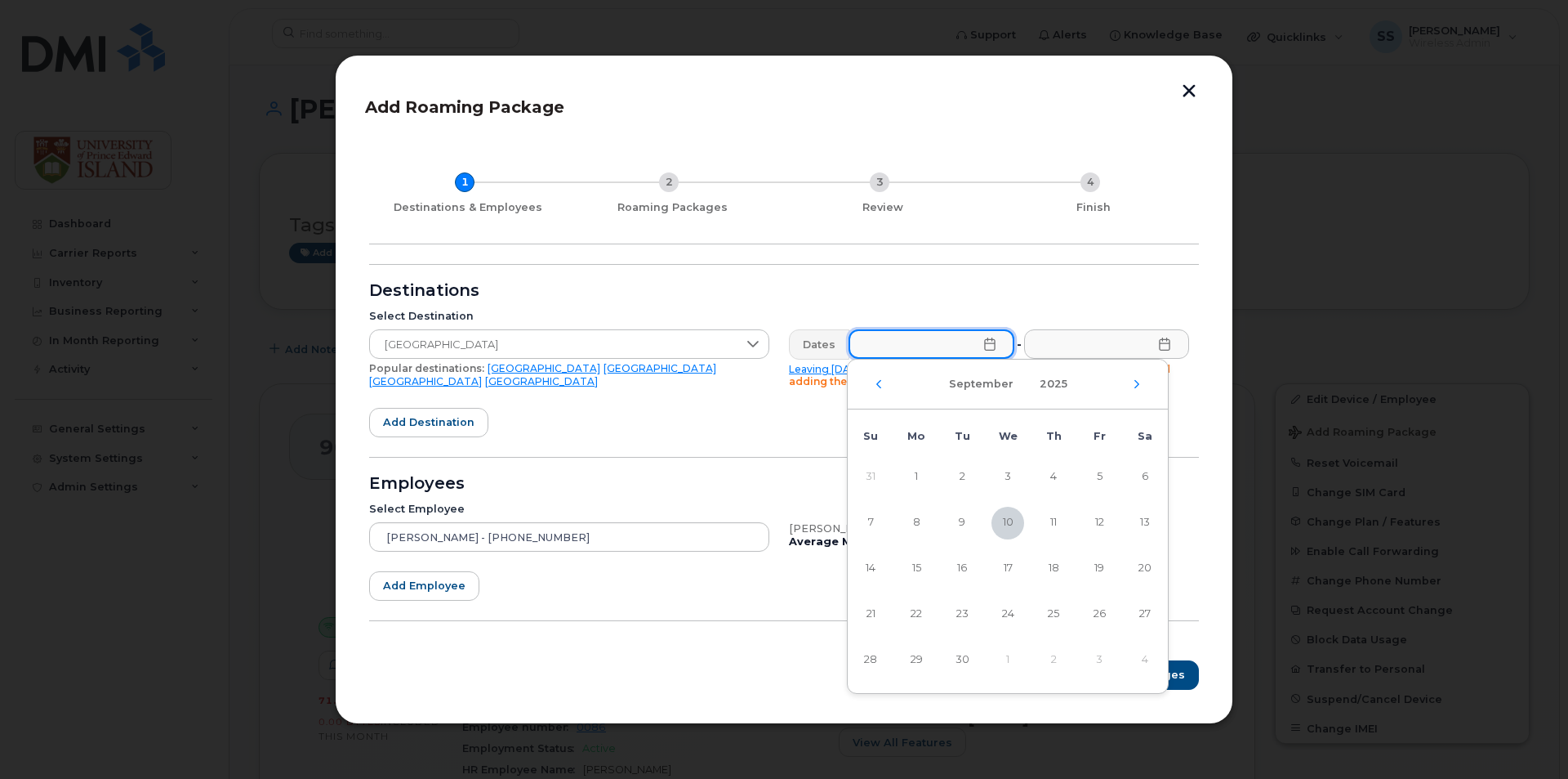
click at [950, 345] on input "text" at bounding box center [931, 344] width 165 height 29
click at [1102, 516] on span "12" at bounding box center [1099, 523] width 33 height 33
type input "09/12/2025"
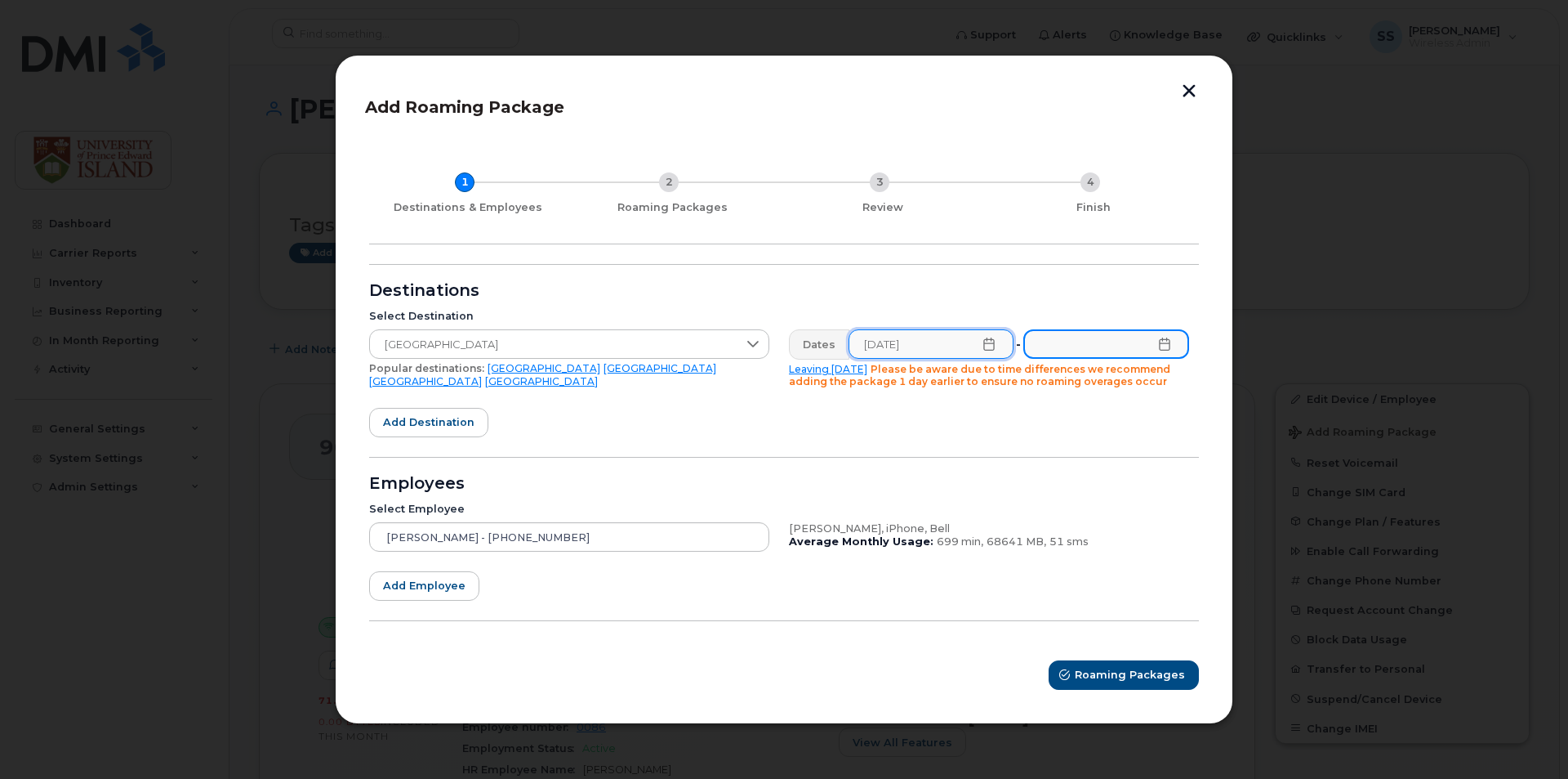
click at [1157, 352] on input "text" at bounding box center [1105, 344] width 165 height 29
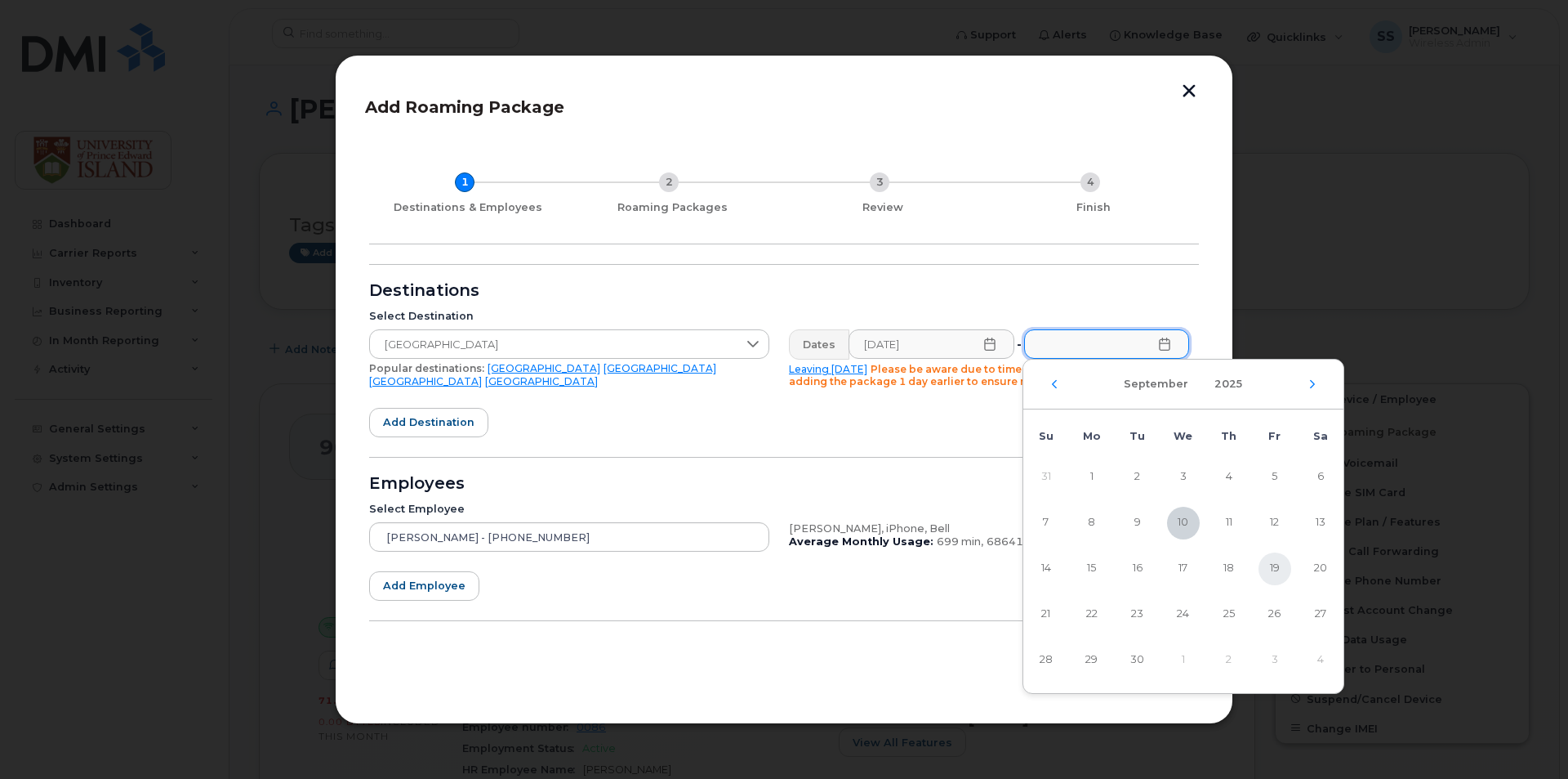
click at [1284, 566] on span "19" at bounding box center [1274, 568] width 33 height 33
type input "09/19/2025"
click at [807, 462] on form "Destinations Select Destination Portugal Popular destinations: USA Mexico Unite…" at bounding box center [784, 476] width 830 height 426
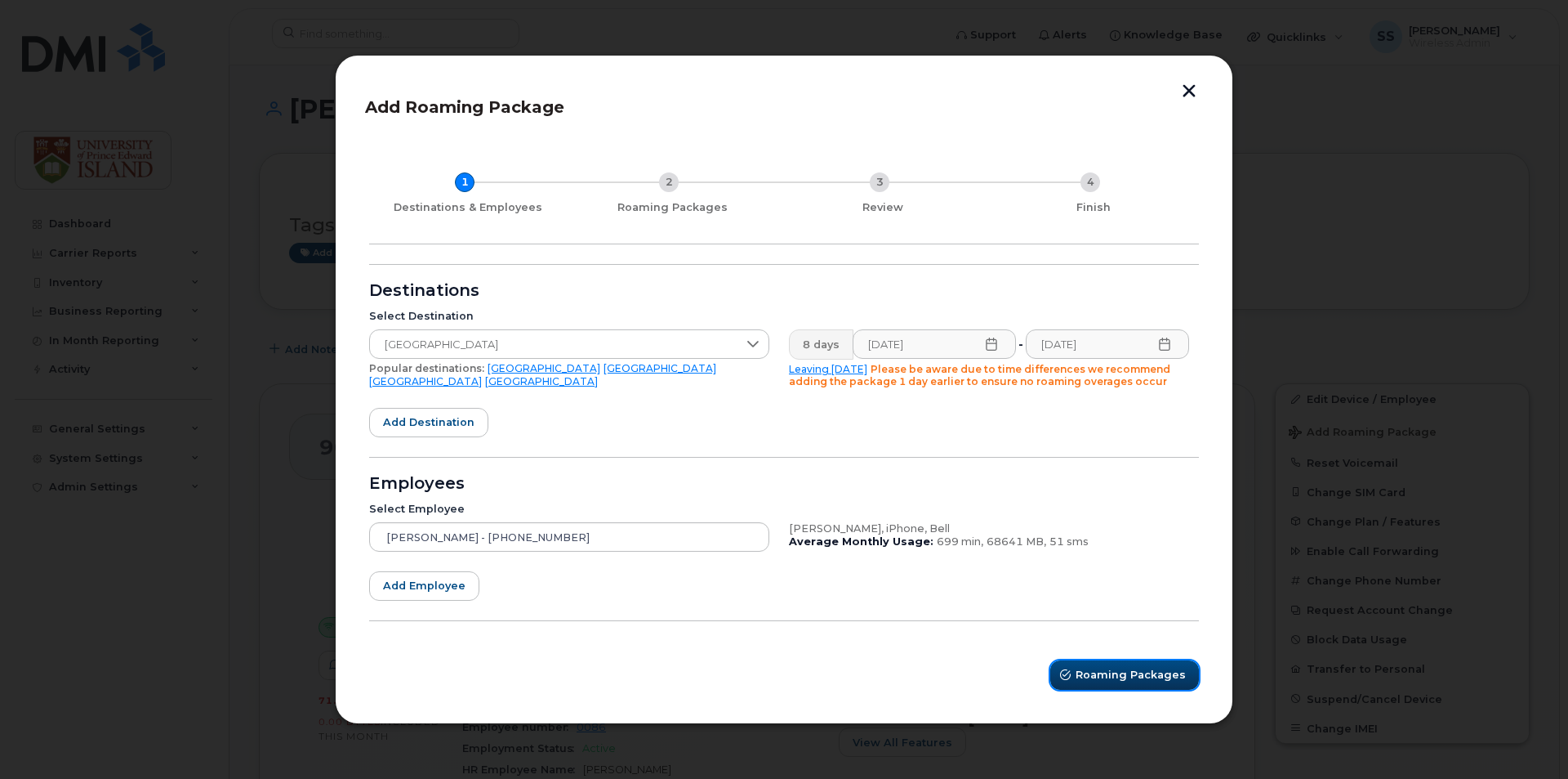
click at [1125, 679] on span "Roaming Packages" at bounding box center [1130, 674] width 110 height 15
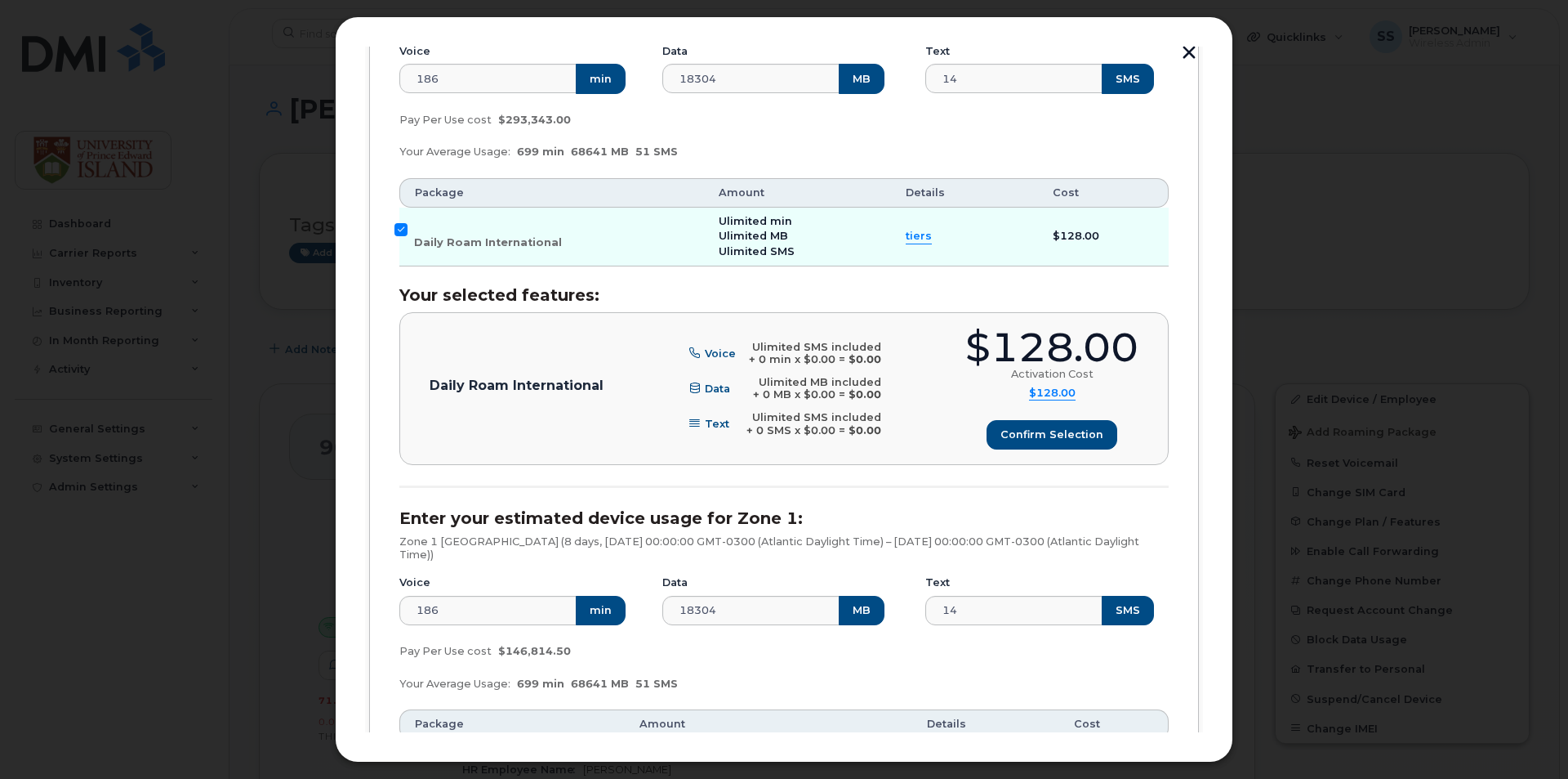
scroll to position [327, 0]
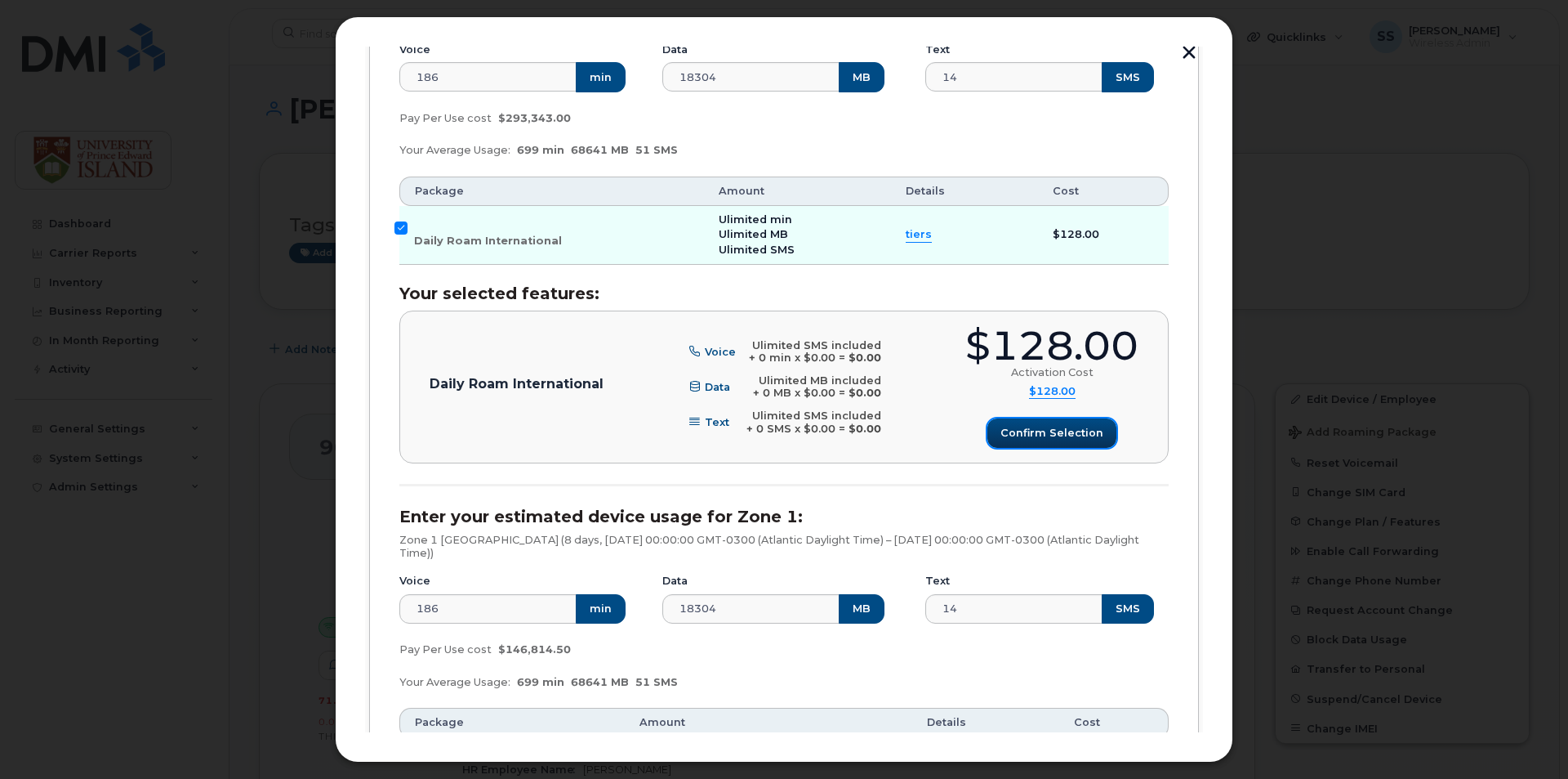
click at [1078, 418] on button "Confirm selection" at bounding box center [1051, 433] width 129 height 29
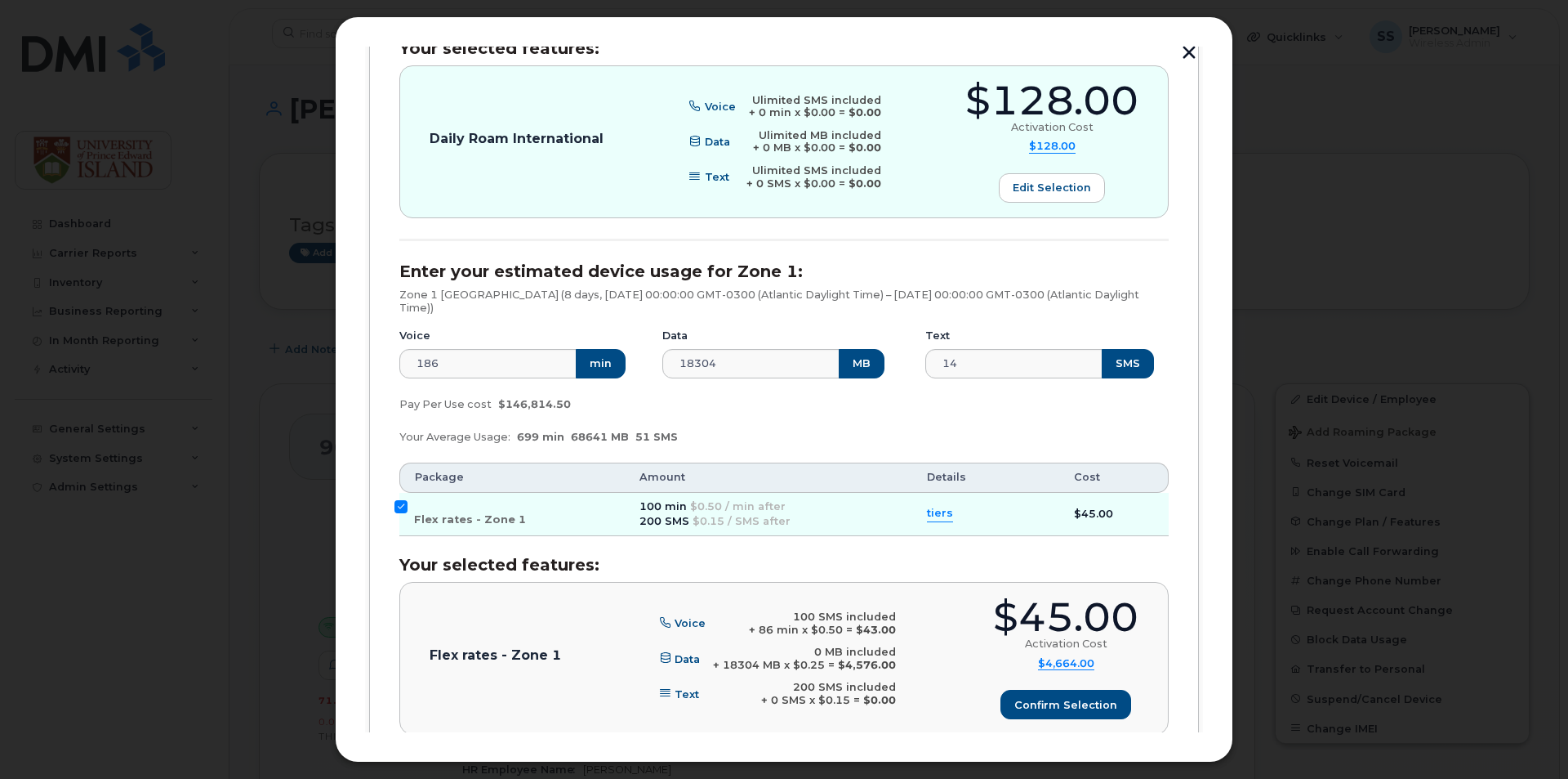
scroll to position [692, 0]
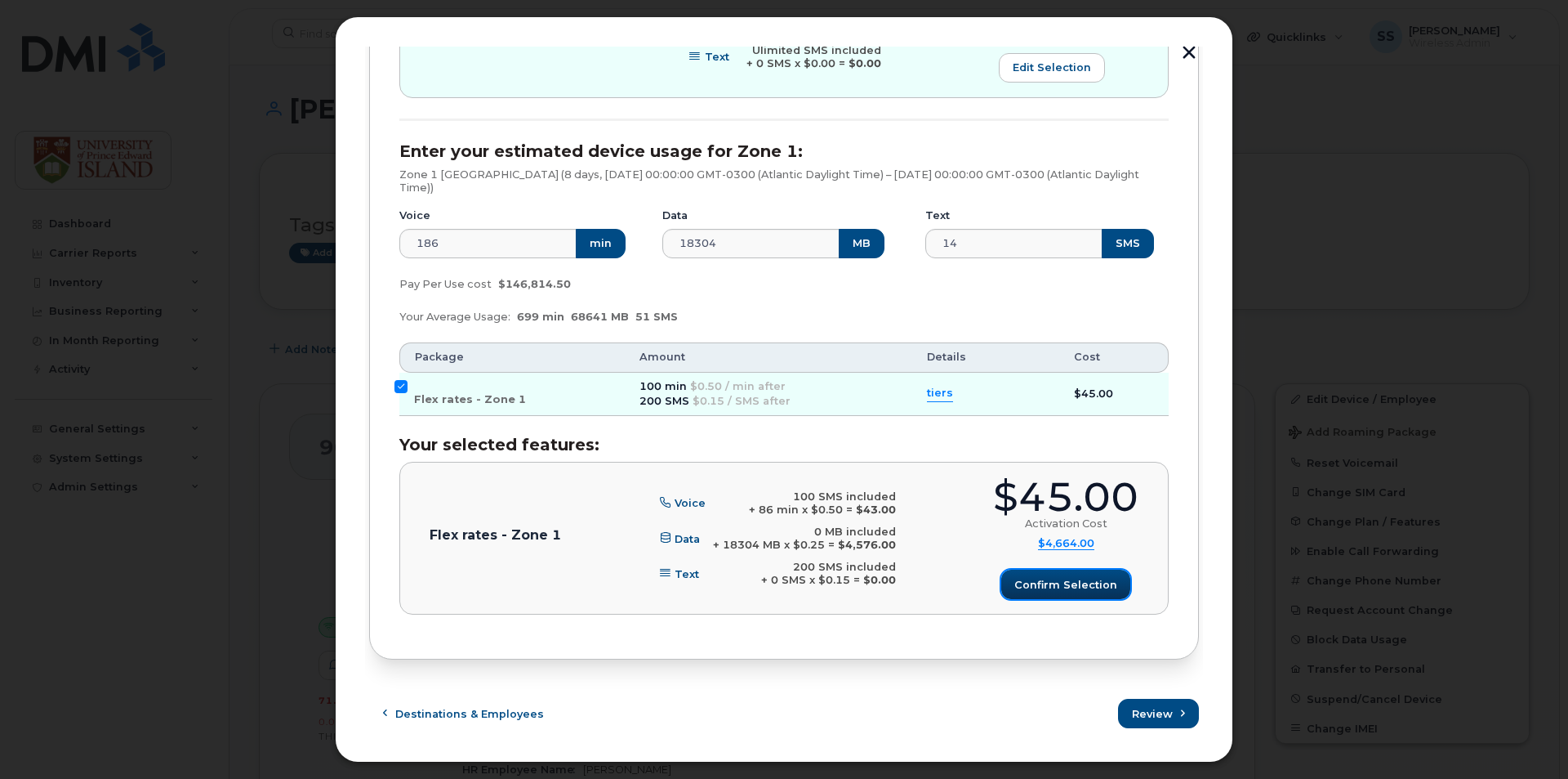
click at [1048, 575] on button "Confirm selection" at bounding box center [1066, 584] width 129 height 29
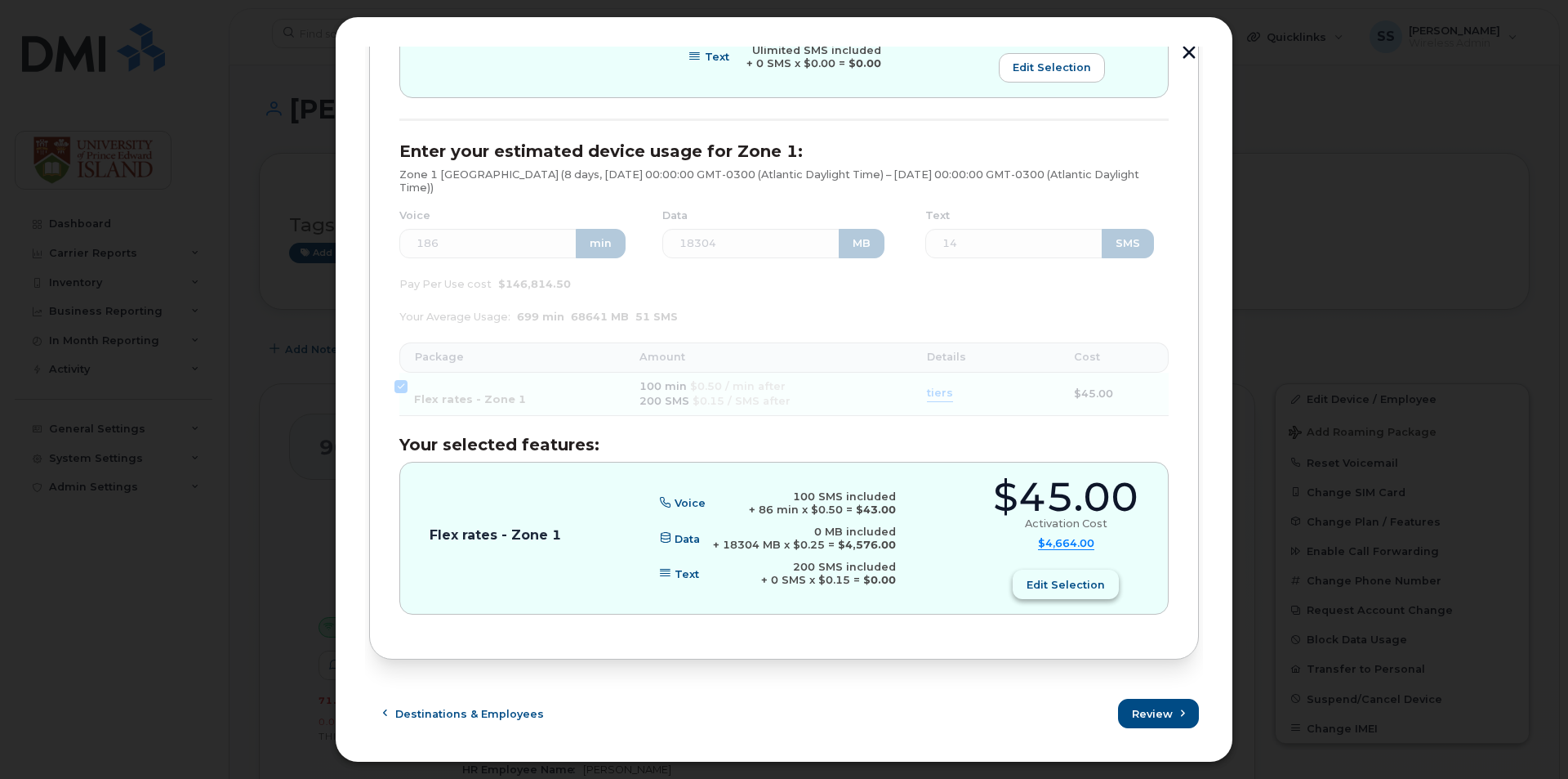
click at [1065, 586] on span "Edit selection" at bounding box center [1065, 584] width 78 height 15
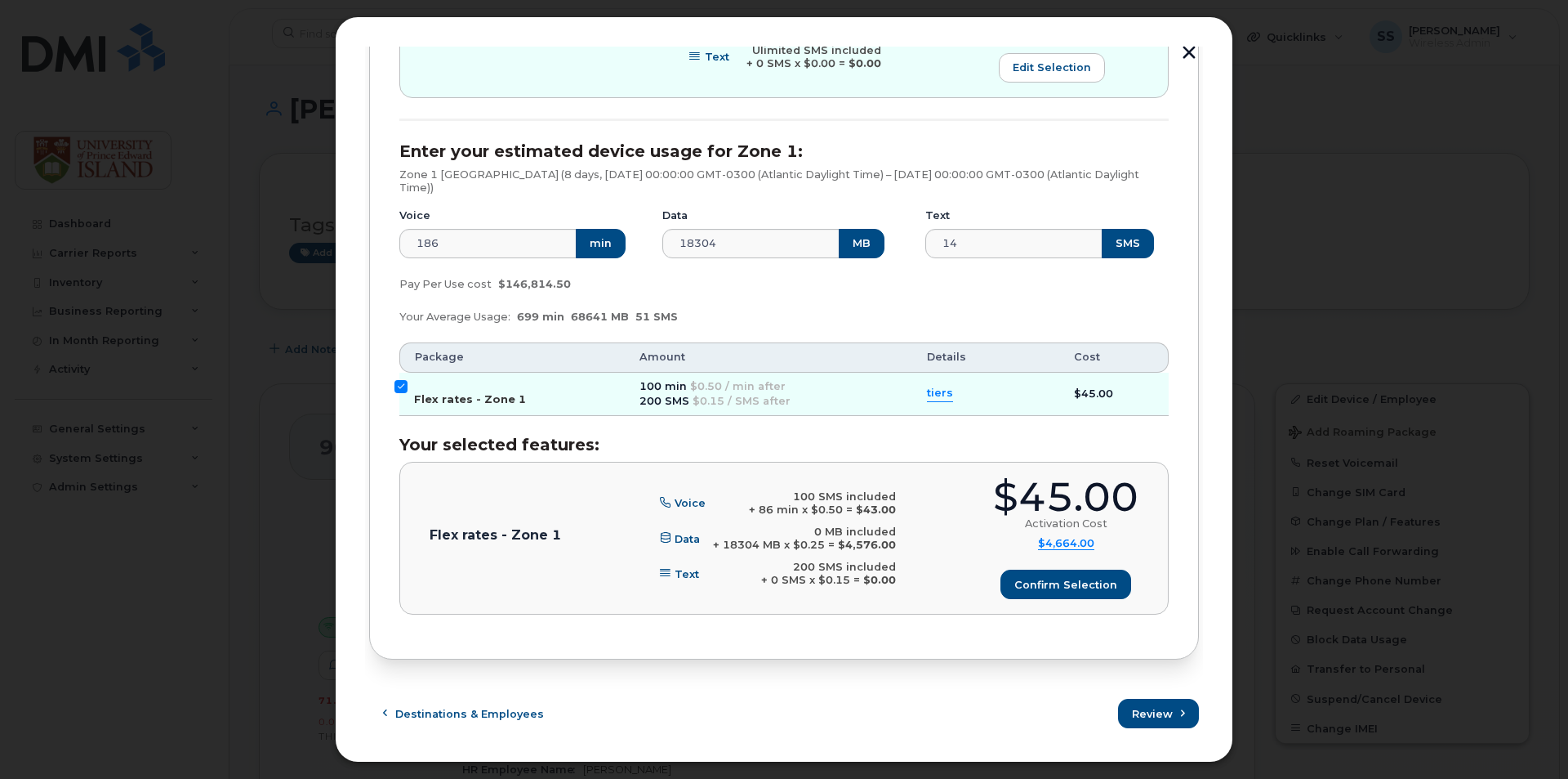
click at [403, 382] on input "Flex rates - Zone 1" at bounding box center [401, 387] width 13 height 13
checkbox input "false"
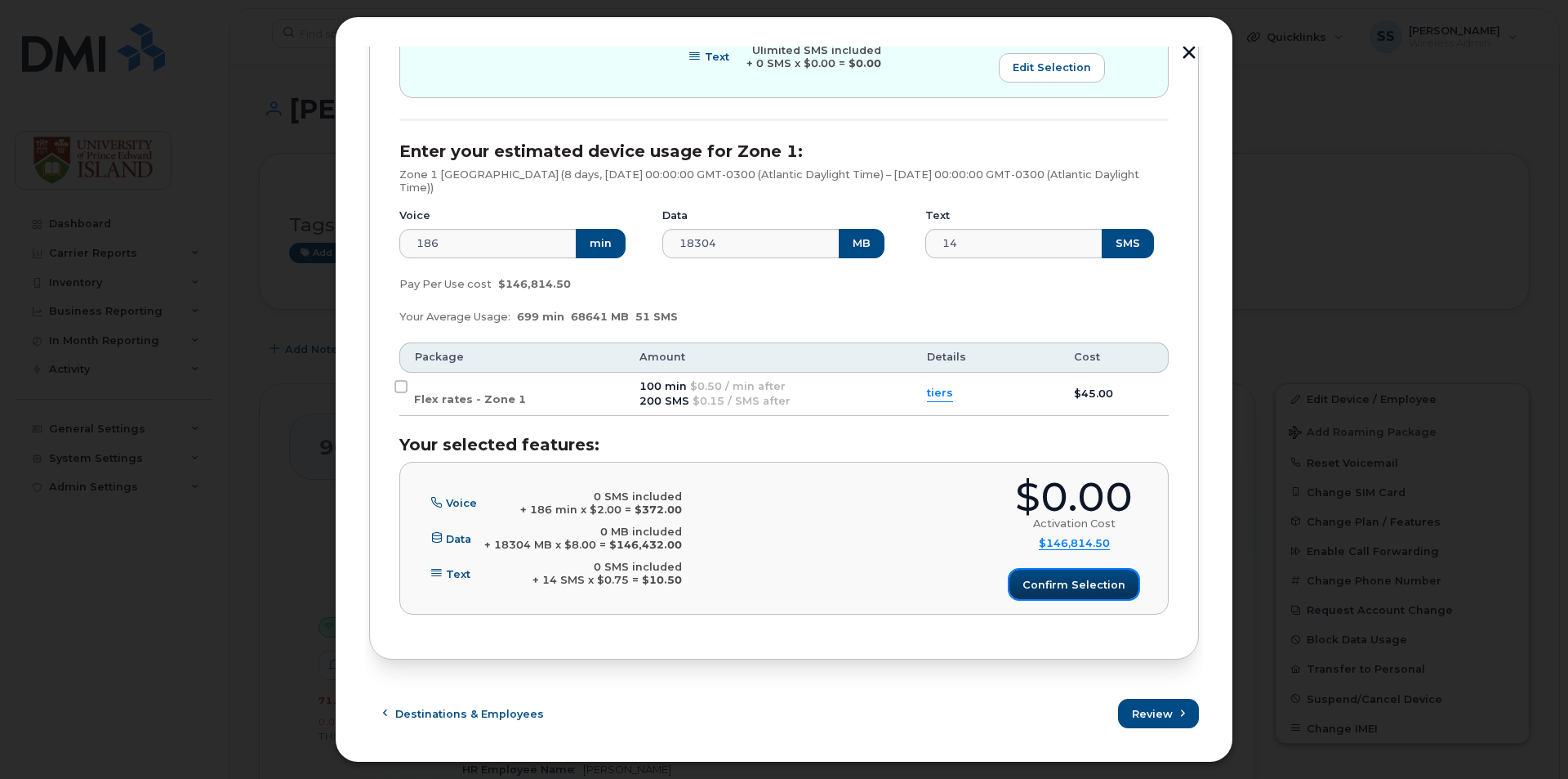
click at [1080, 578] on span "Confirm selection" at bounding box center [1073, 584] width 102 height 15
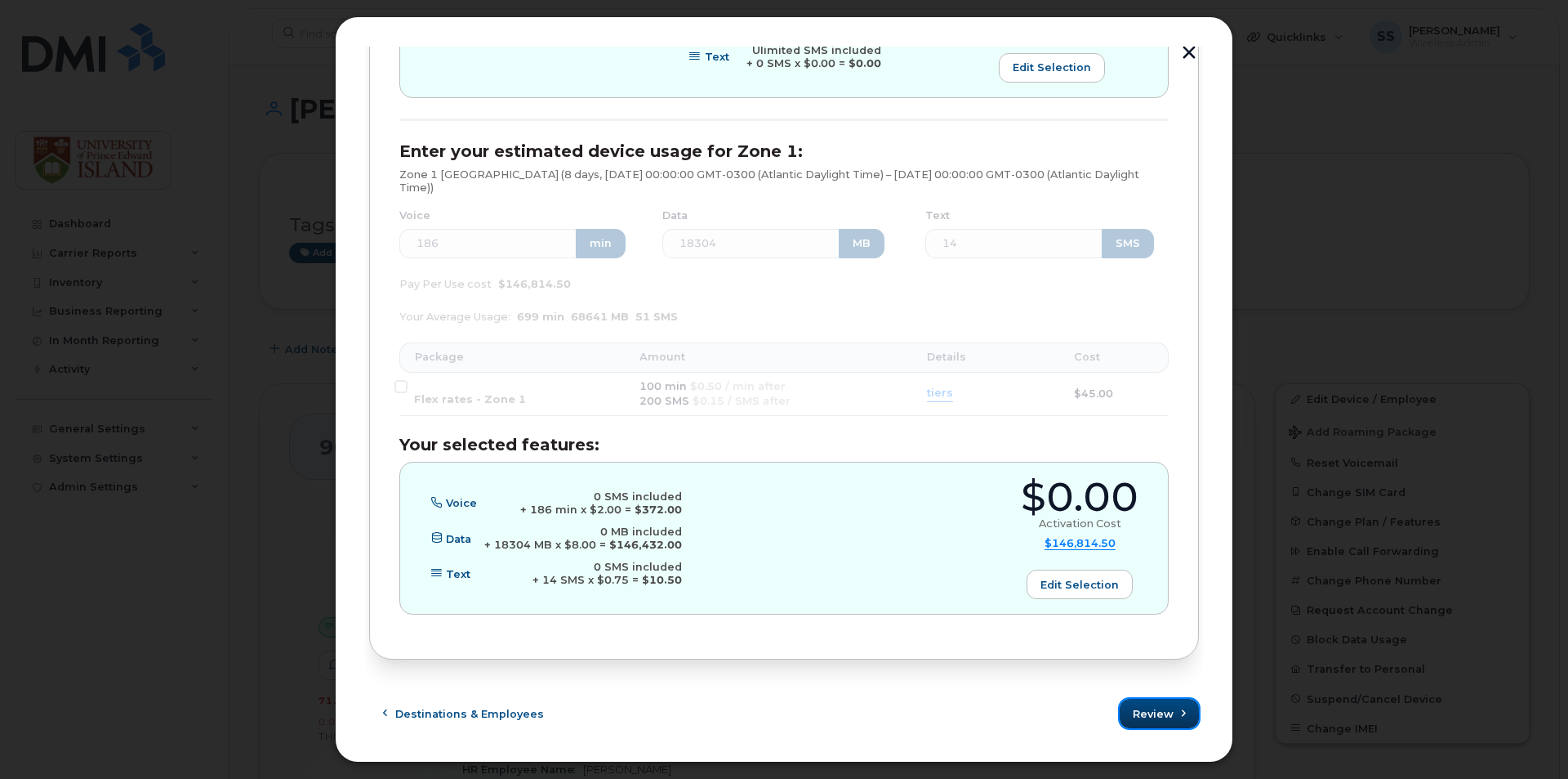
click at [1169, 714] on button "Review" at bounding box center [1159, 713] width 79 height 29
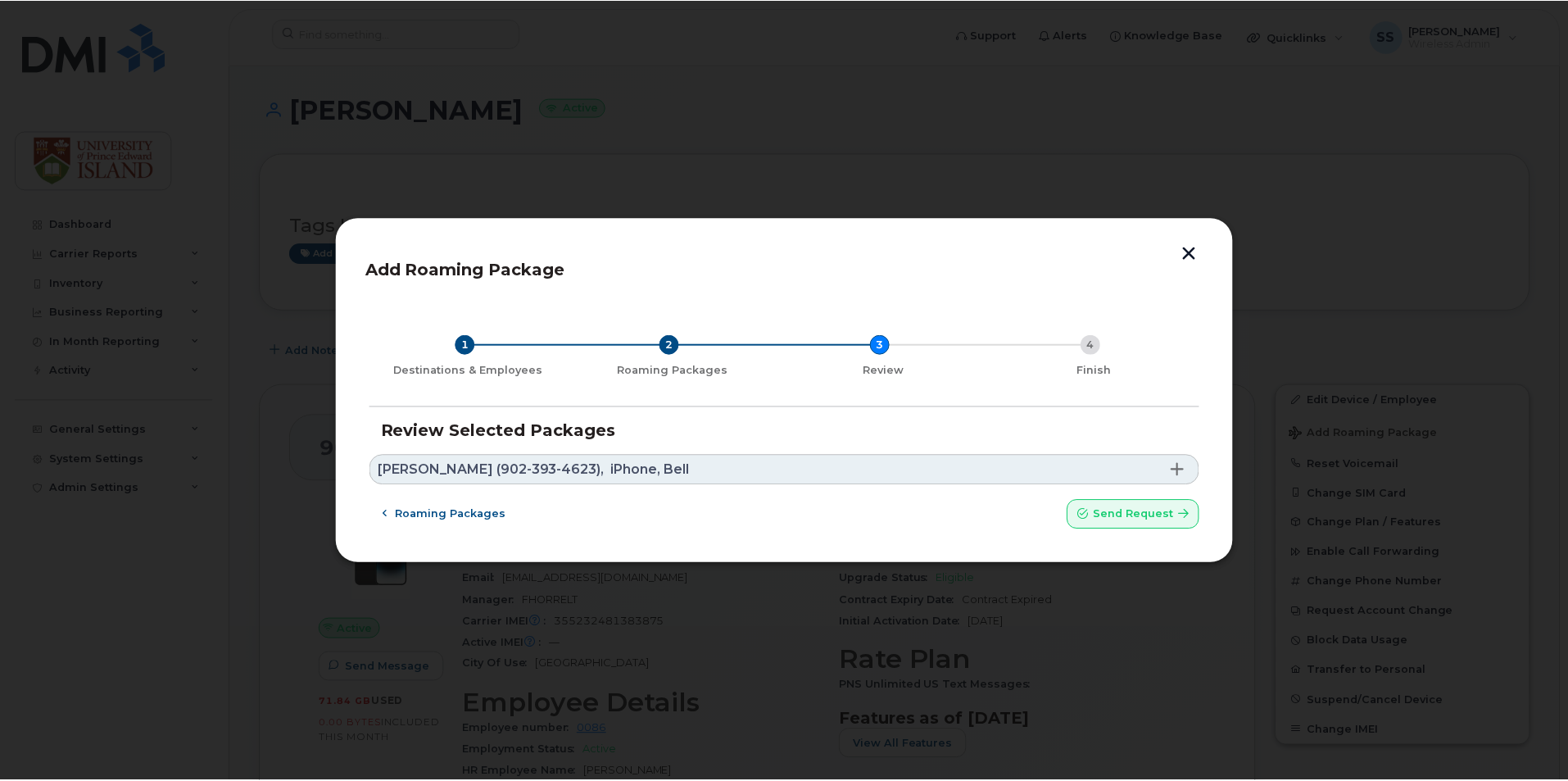
scroll to position [0, 0]
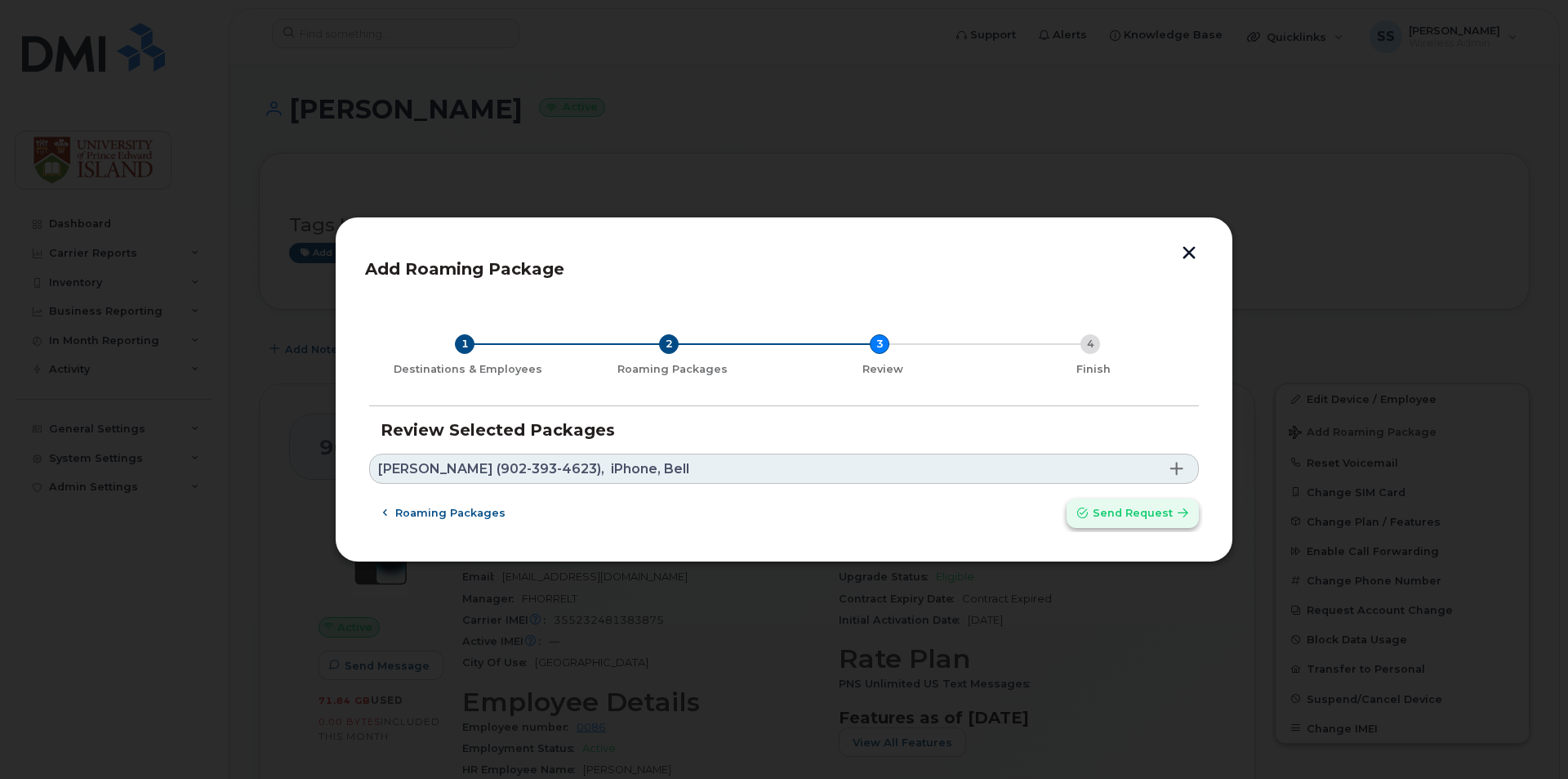
click at [1149, 507] on span "Send request" at bounding box center [1132, 513] width 80 height 15
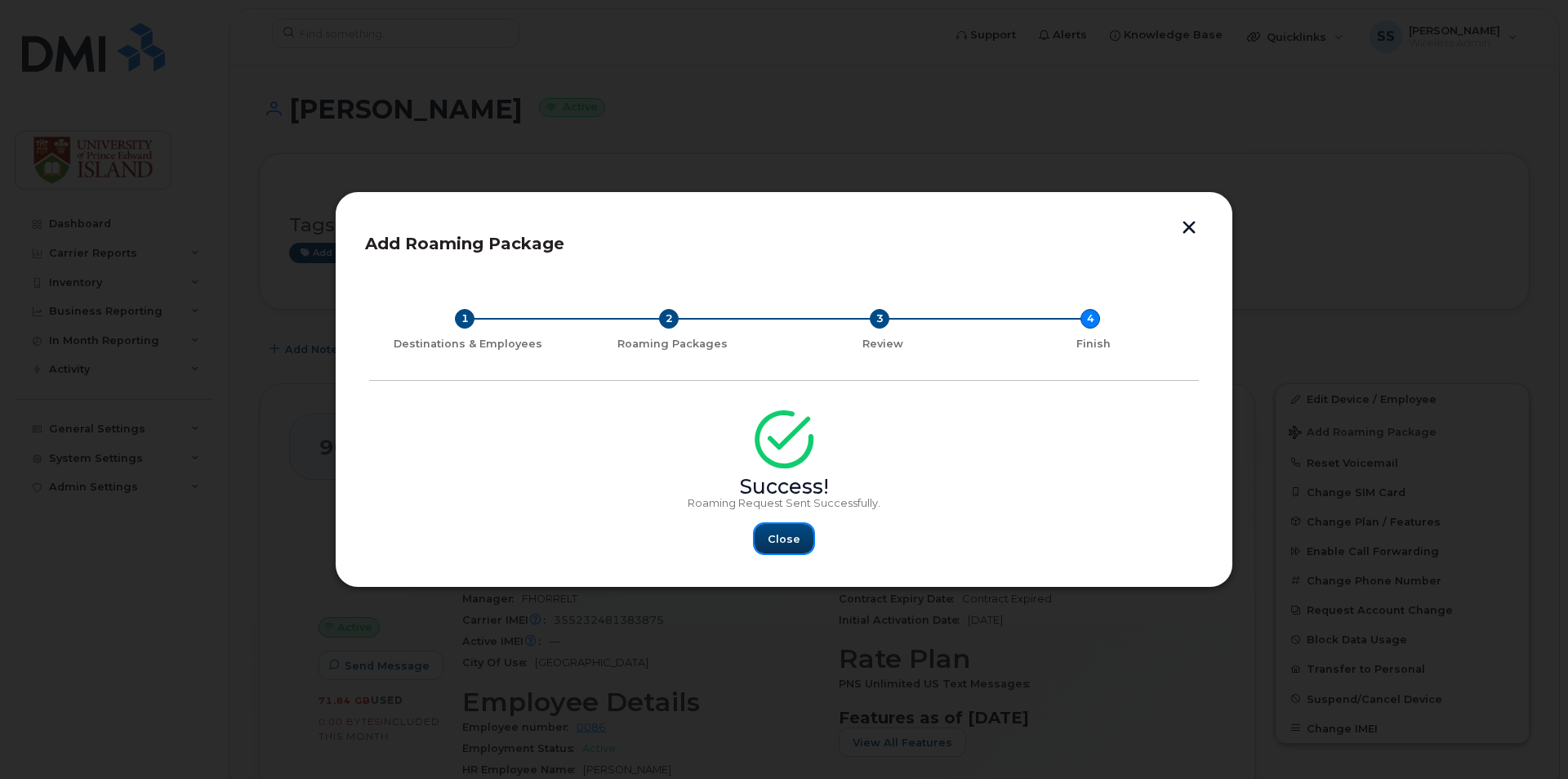
click at [765, 533] on button "Close" at bounding box center [784, 538] width 59 height 29
